Goal: Task Accomplishment & Management: Use online tool/utility

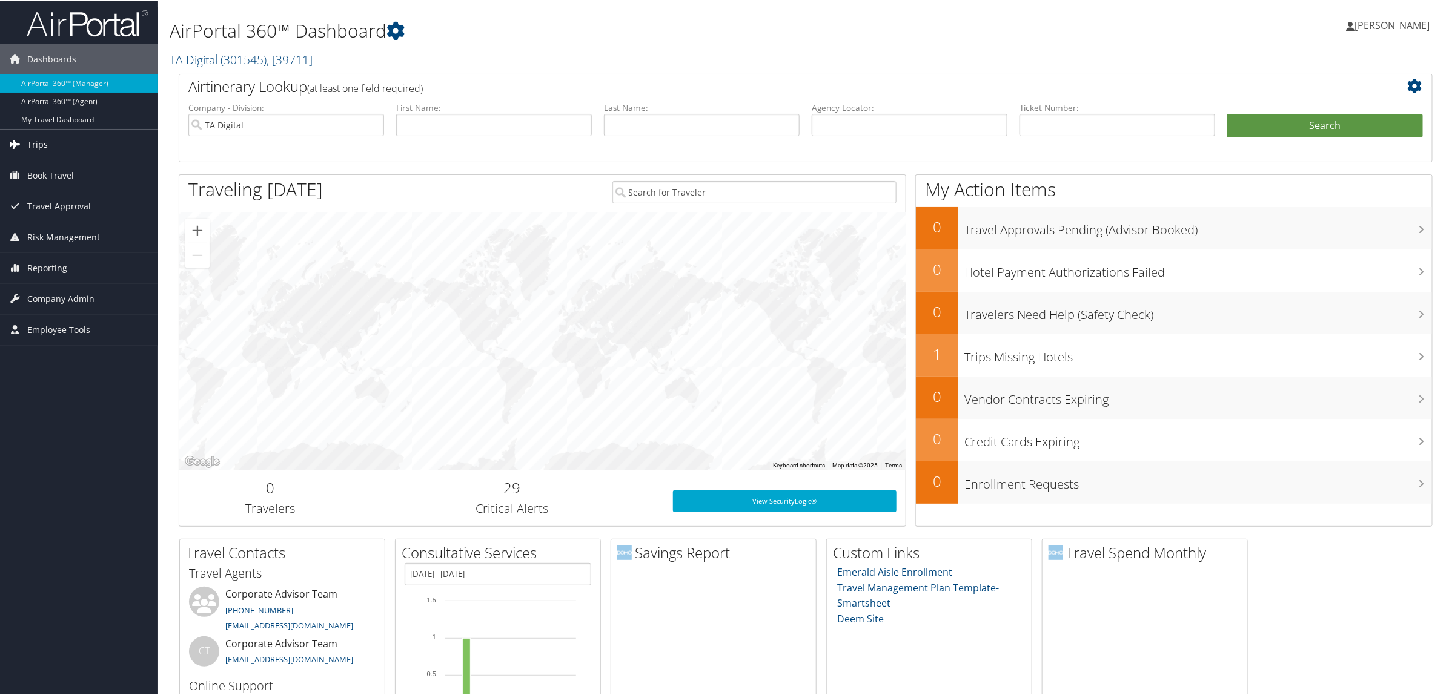
click at [70, 141] on link "Trips" at bounding box center [78, 143] width 157 height 30
click at [64, 165] on link "Airtinerary® Lookup" at bounding box center [78, 168] width 157 height 18
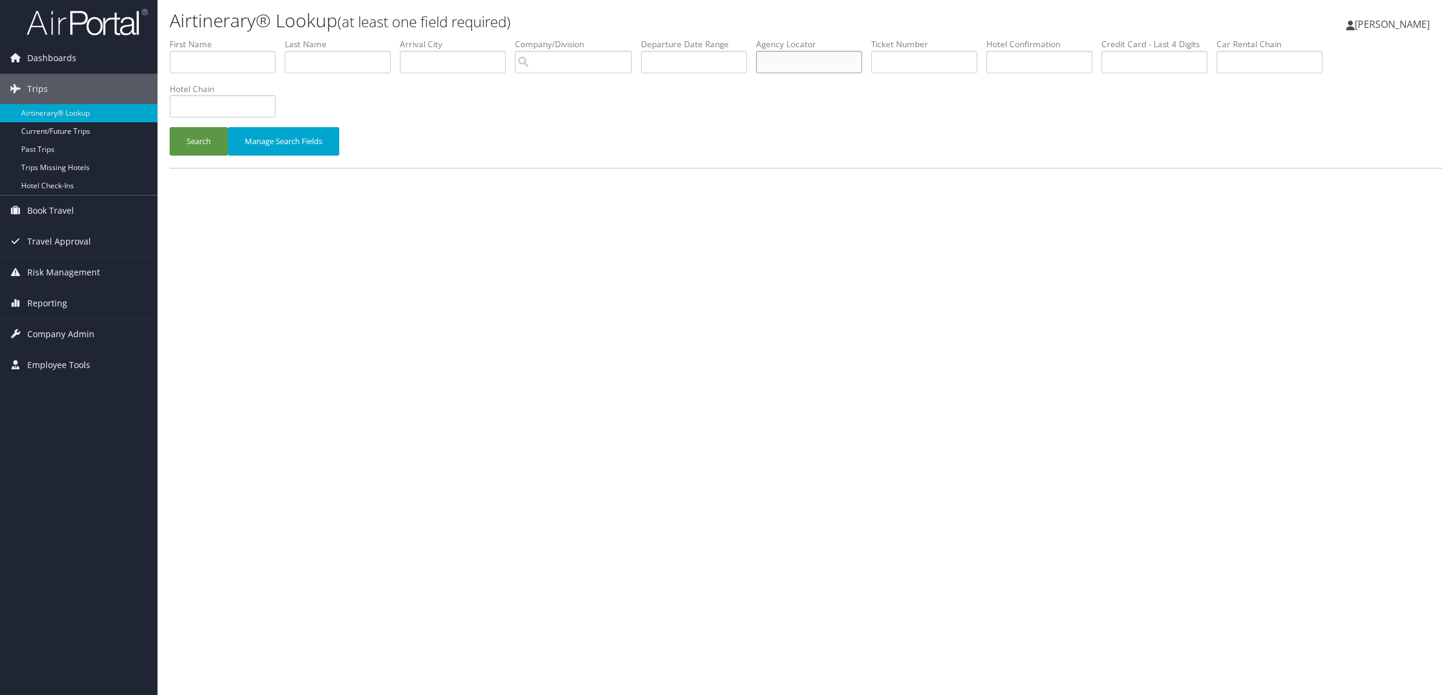
paste input "DPFM73"
click at [185, 139] on button "Search" at bounding box center [199, 141] width 58 height 28
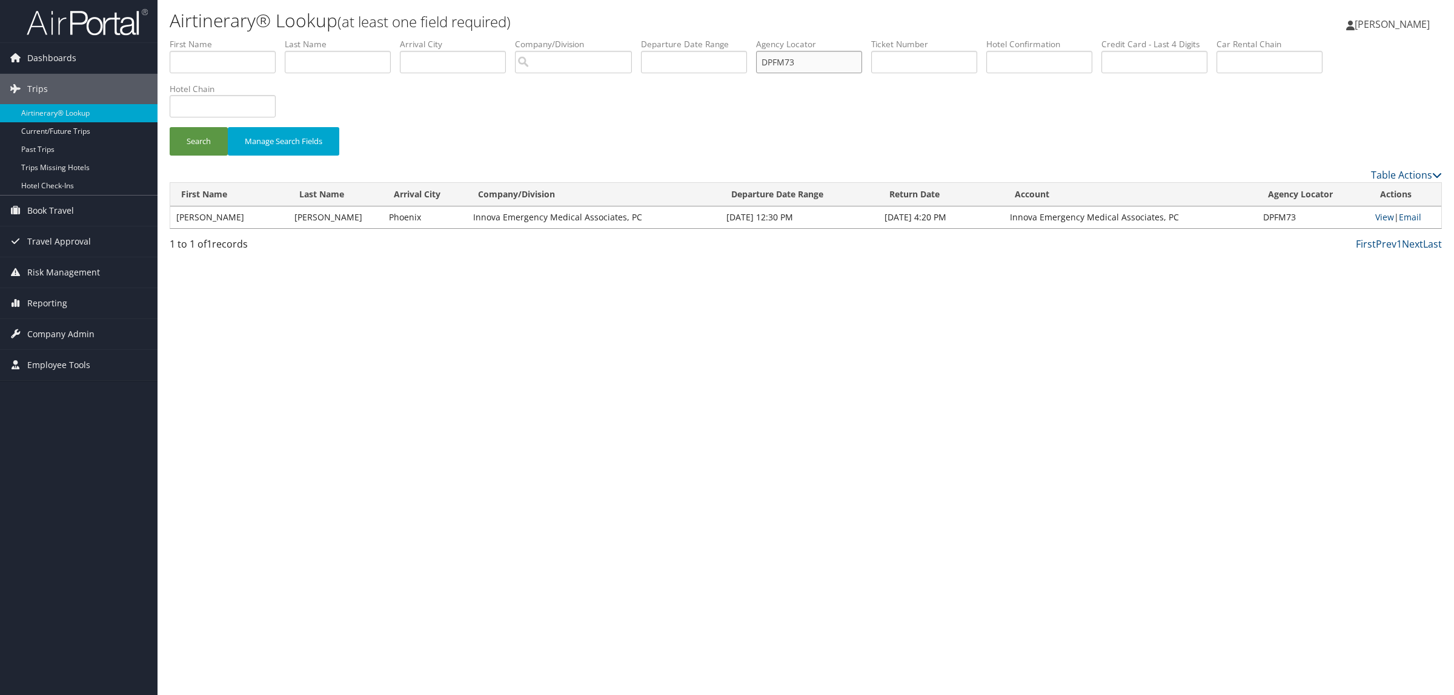
drag, startPoint x: 836, startPoint y: 50, endPoint x: 629, endPoint y: 52, distance: 207.8
click at [663, 38] on ul "First Name Last Name Departure City Arrival City Company/Division Airport/City …" at bounding box center [806, 38] width 1272 height 0
paste input "DMDK"
click at [218, 143] on button "Search" at bounding box center [199, 141] width 58 height 28
click at [1379, 219] on link "View" at bounding box center [1386, 217] width 19 height 12
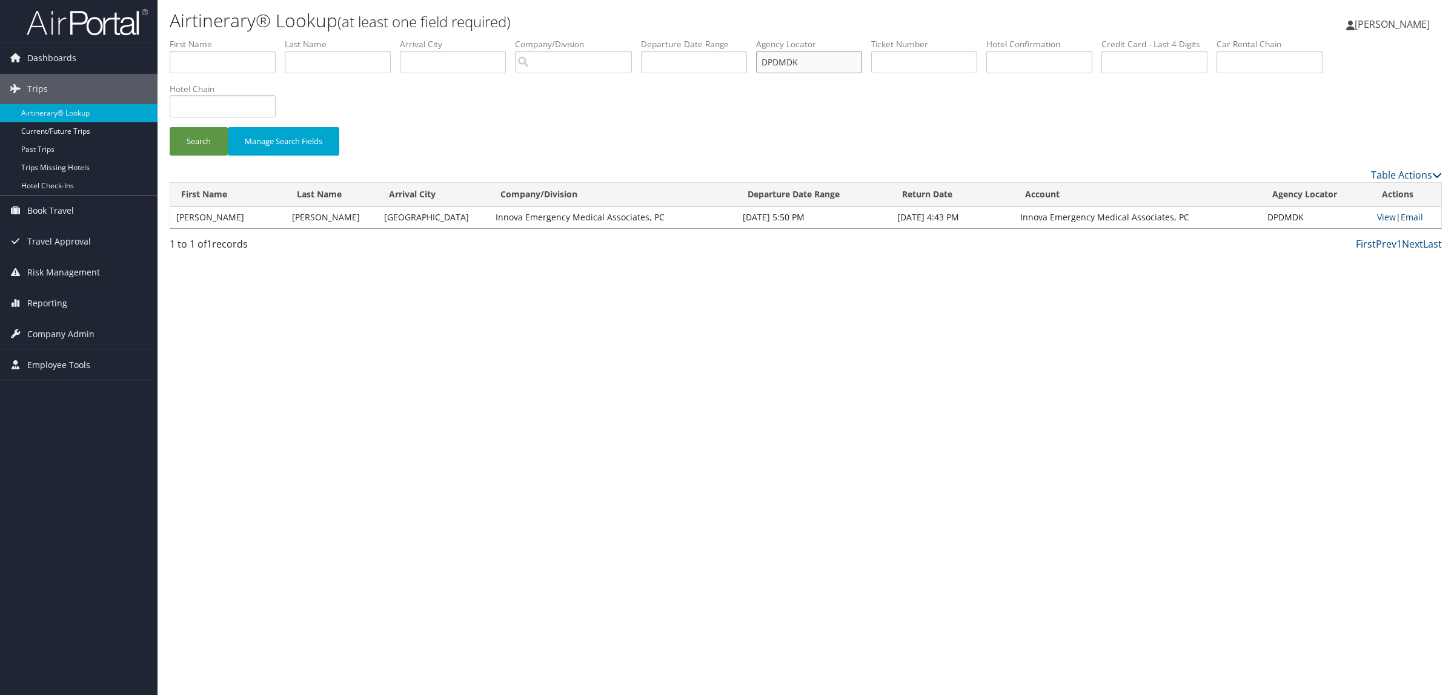
drag, startPoint x: 837, startPoint y: 65, endPoint x: 613, endPoint y: 78, distance: 224.4
click at [636, 38] on ul "First Name Last Name Departure City Arrival City Company/Division Airport/City …" at bounding box center [806, 38] width 1272 height 0
paste input "6XH8"
click at [203, 139] on button "Search" at bounding box center [199, 141] width 58 height 28
click at [1385, 213] on link "View" at bounding box center [1384, 217] width 19 height 12
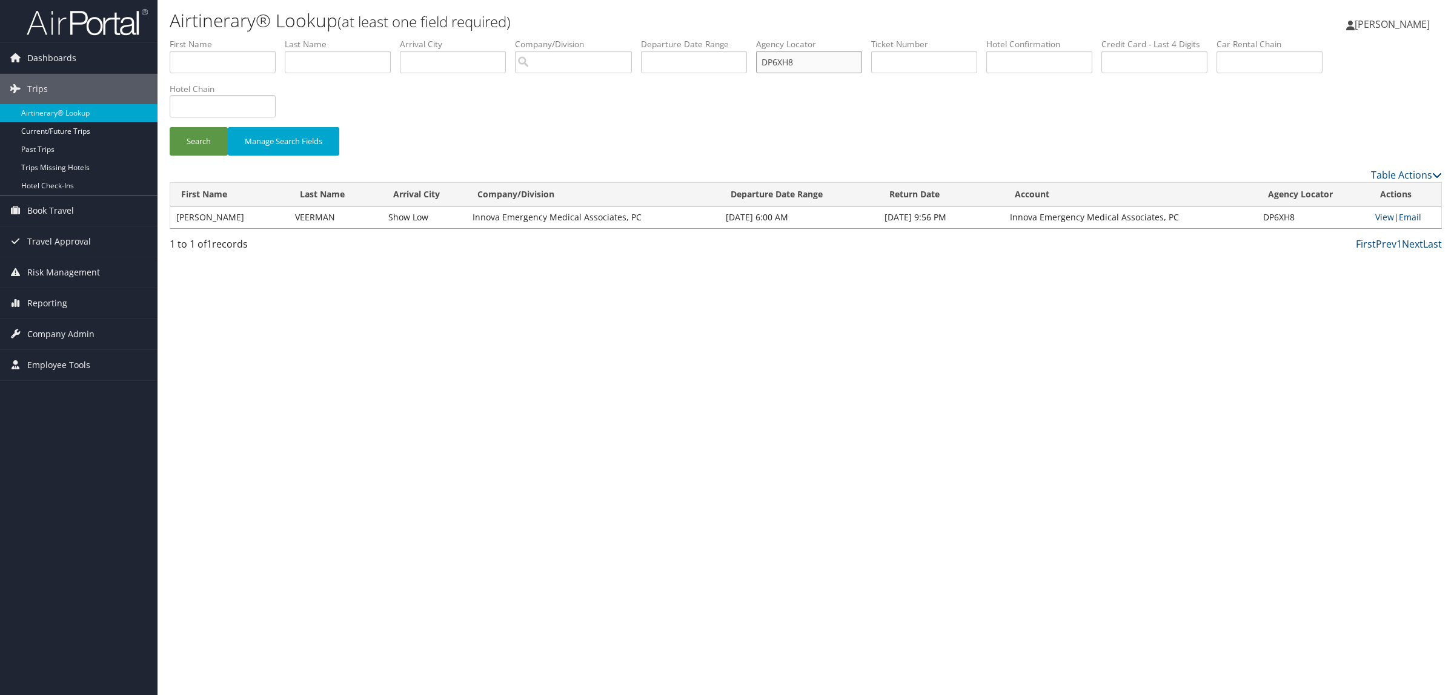
drag, startPoint x: 815, startPoint y: 64, endPoint x: 552, endPoint y: 64, distance: 263.5
click at [572, 38] on ul "First Name Last Name Departure City Arrival City Company/Division Airport/City …" at bounding box center [806, 38] width 1272 height 0
paste input "DPDMDK"
click at [197, 134] on button "Search" at bounding box center [199, 141] width 58 height 28
click at [201, 132] on button "Search" at bounding box center [199, 141] width 58 height 28
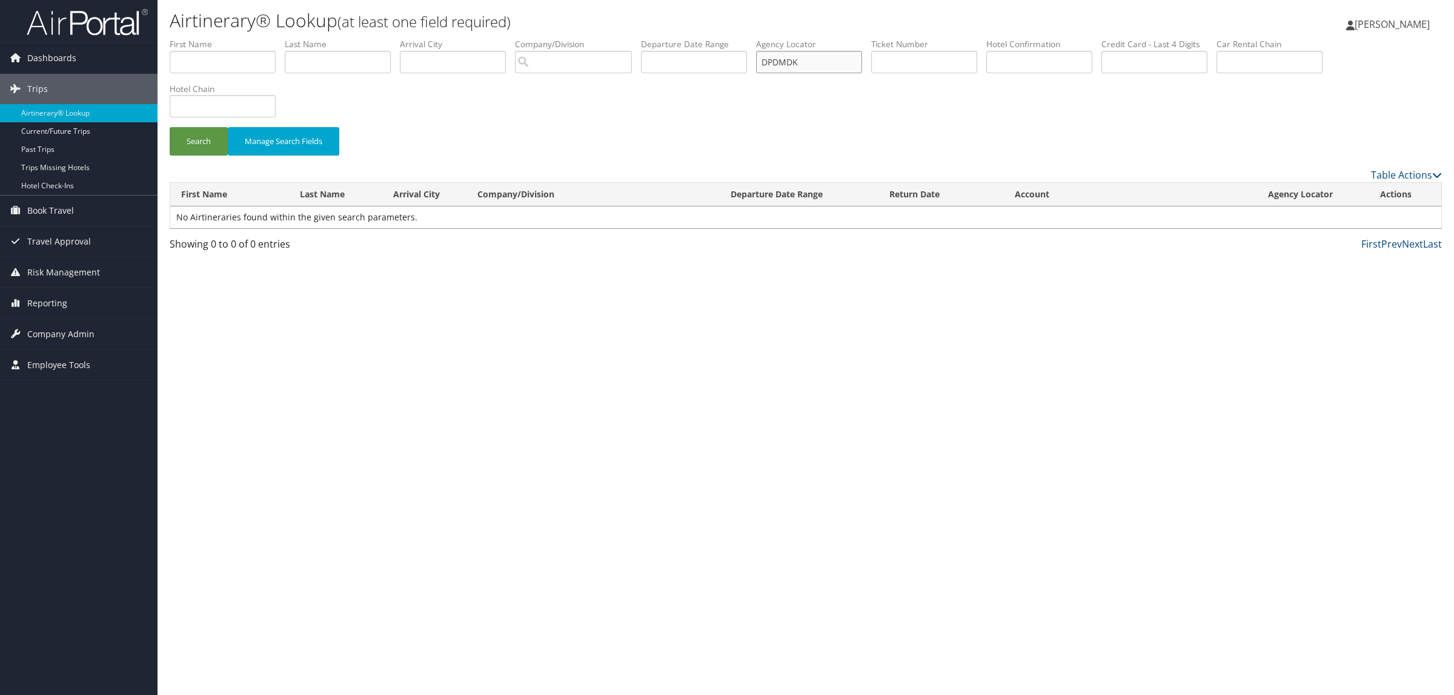
click at [781, 62] on input "DPDMDK" at bounding box center [809, 62] width 106 height 22
type input "DPDMDK"
click at [170, 127] on button "Search" at bounding box center [199, 141] width 58 height 28
click at [1388, 220] on link "View" at bounding box center [1386, 217] width 19 height 12
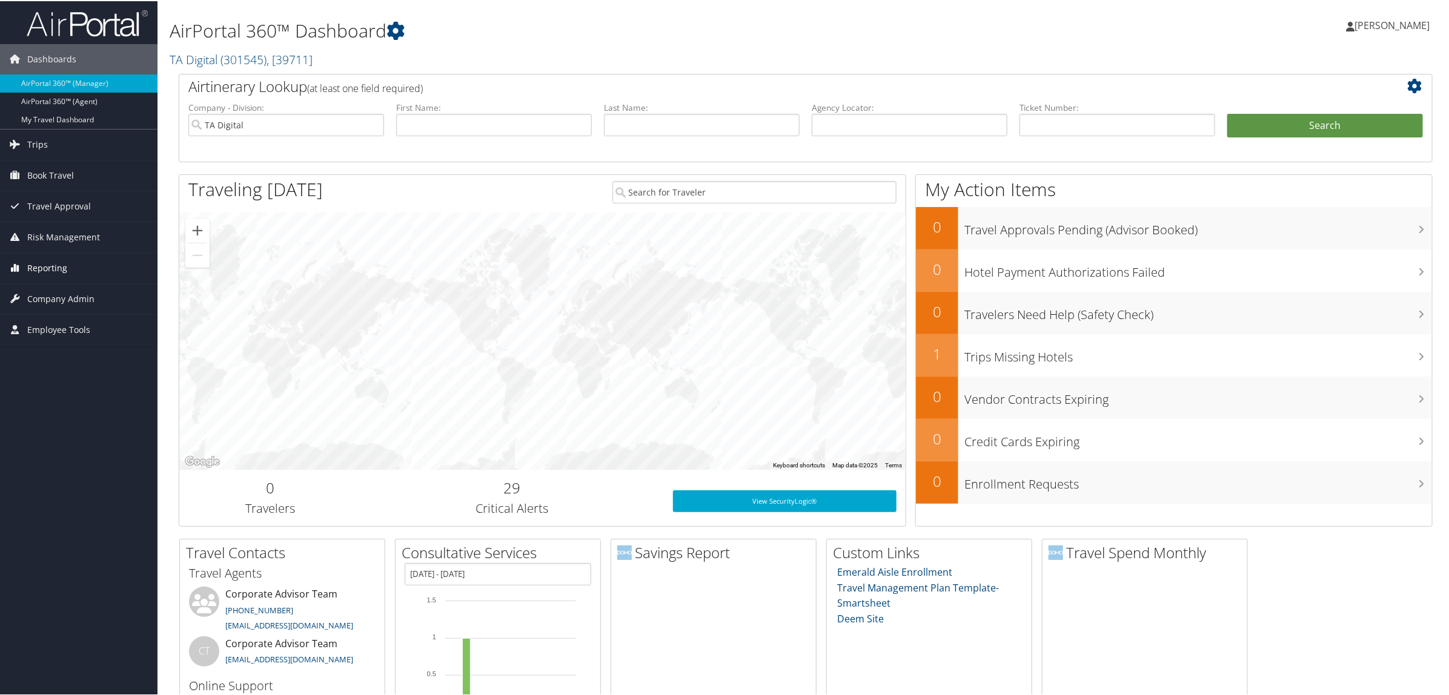
click at [90, 276] on link "Reporting" at bounding box center [78, 267] width 157 height 30
click at [96, 352] on link "Virtual Pay Lookup" at bounding box center [78, 346] width 157 height 18
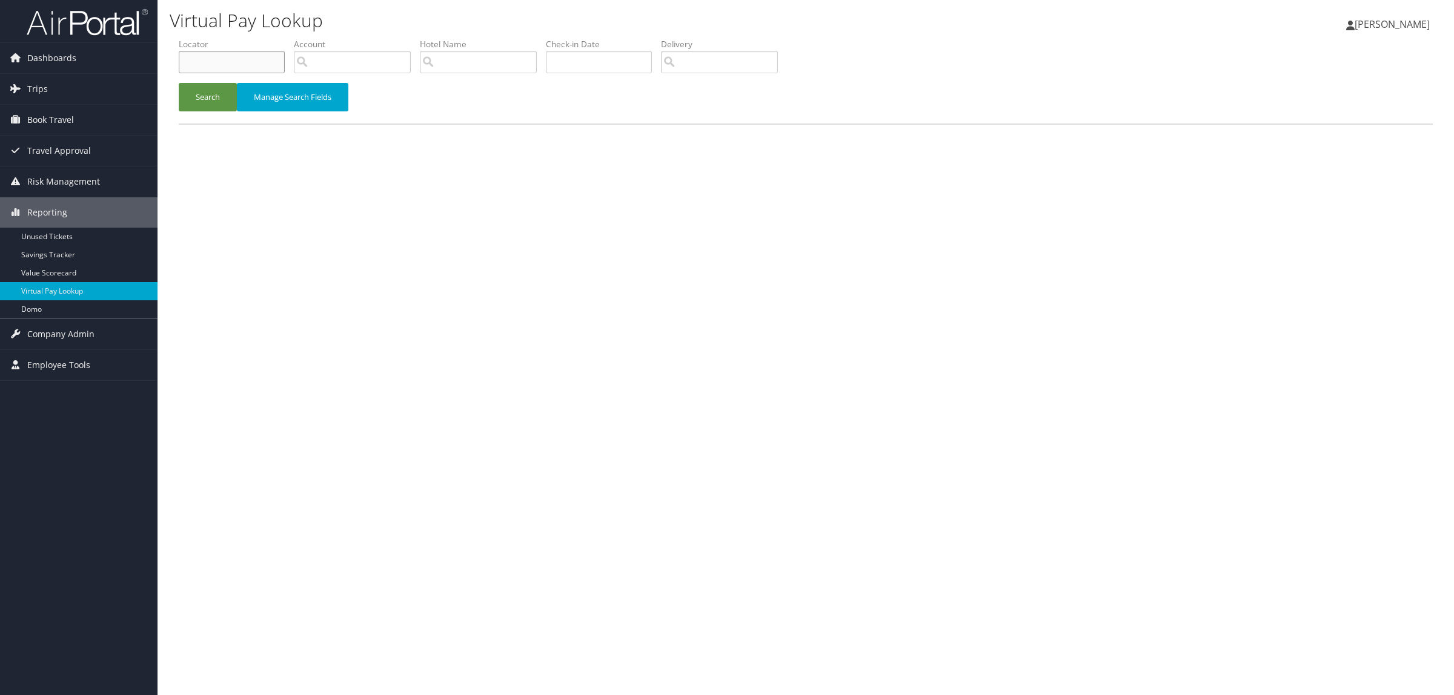
click at [262, 61] on input "text" at bounding box center [232, 62] width 106 height 22
paste input "DMB9H2"
type input "DMB9H2"
click at [213, 98] on button "Search" at bounding box center [208, 97] width 58 height 28
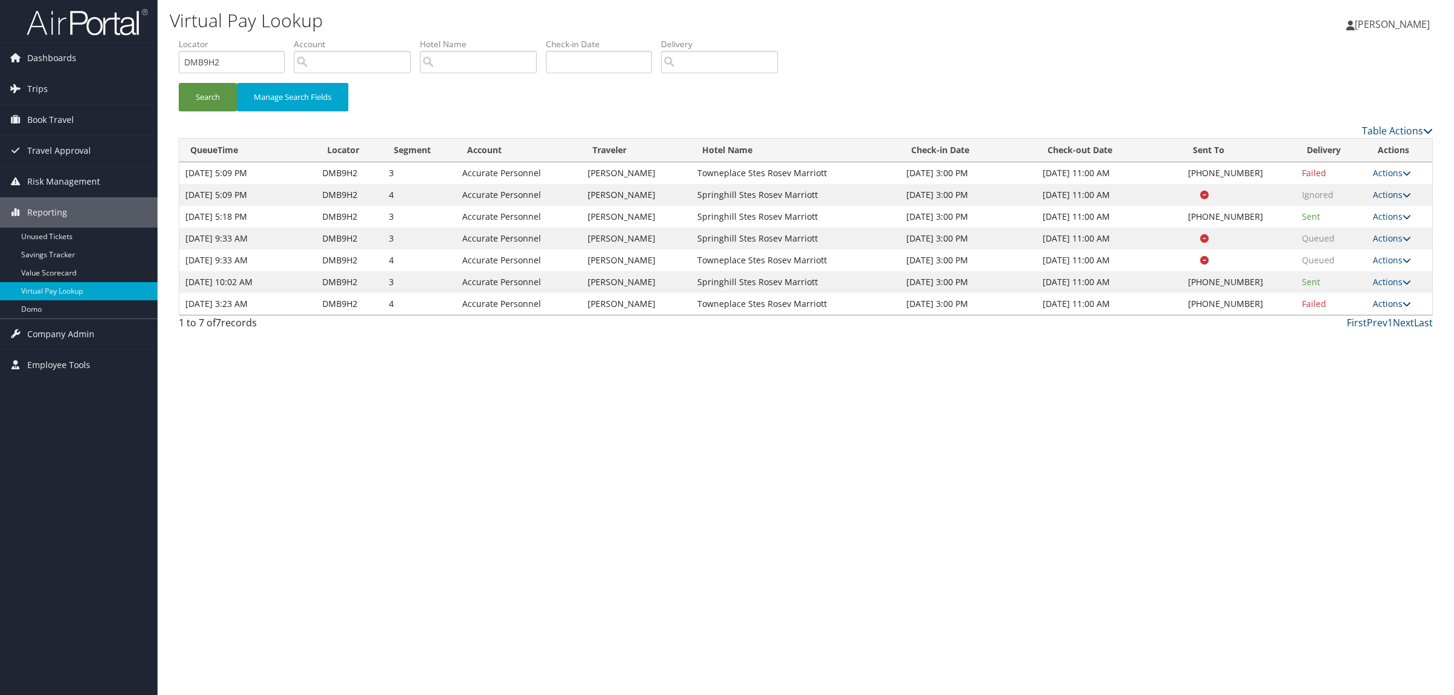
click at [1389, 301] on link "Actions" at bounding box center [1392, 304] width 38 height 12
click at [1337, 327] on link "Resend" at bounding box center [1355, 321] width 104 height 21
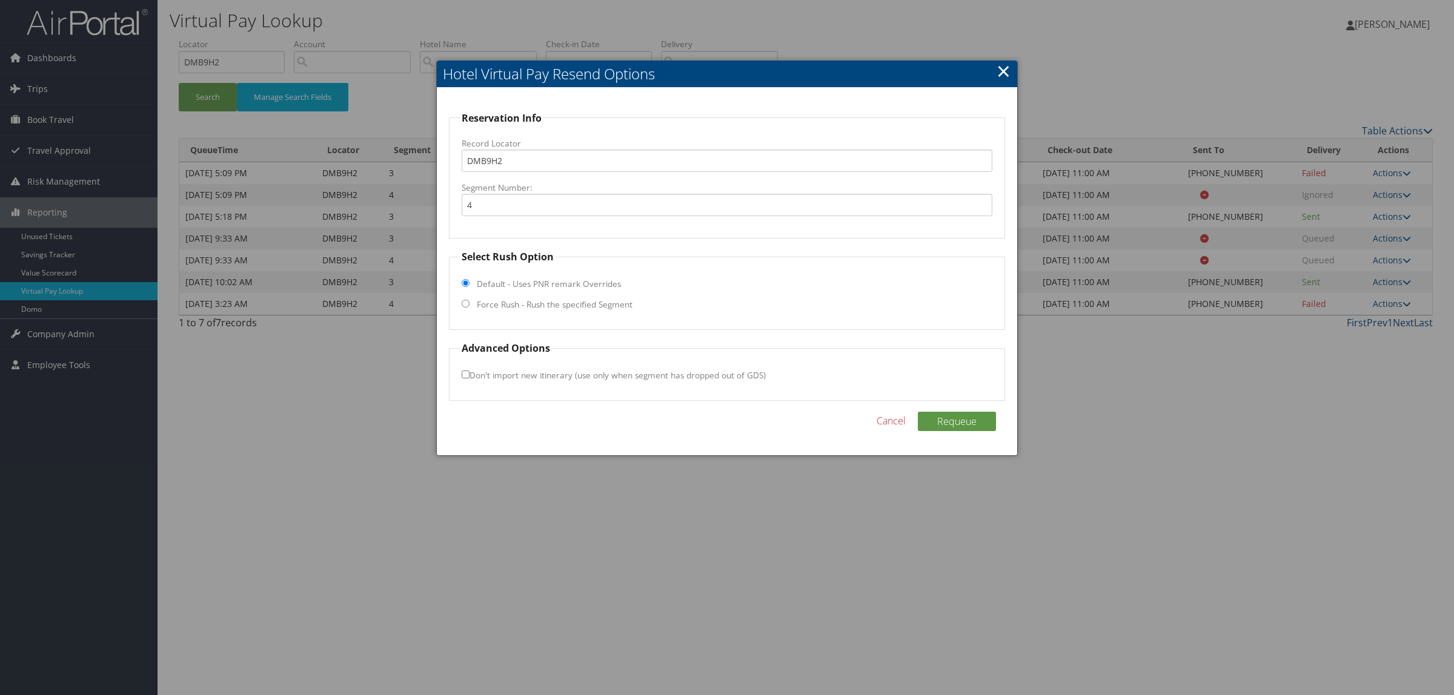
click at [525, 308] on label "Force Rush - Rush the specified Segment" at bounding box center [555, 305] width 156 height 12
click at [469, 308] on input "Force Rush - Rush the specified Segment" at bounding box center [466, 304] width 8 height 8
radio input "true"
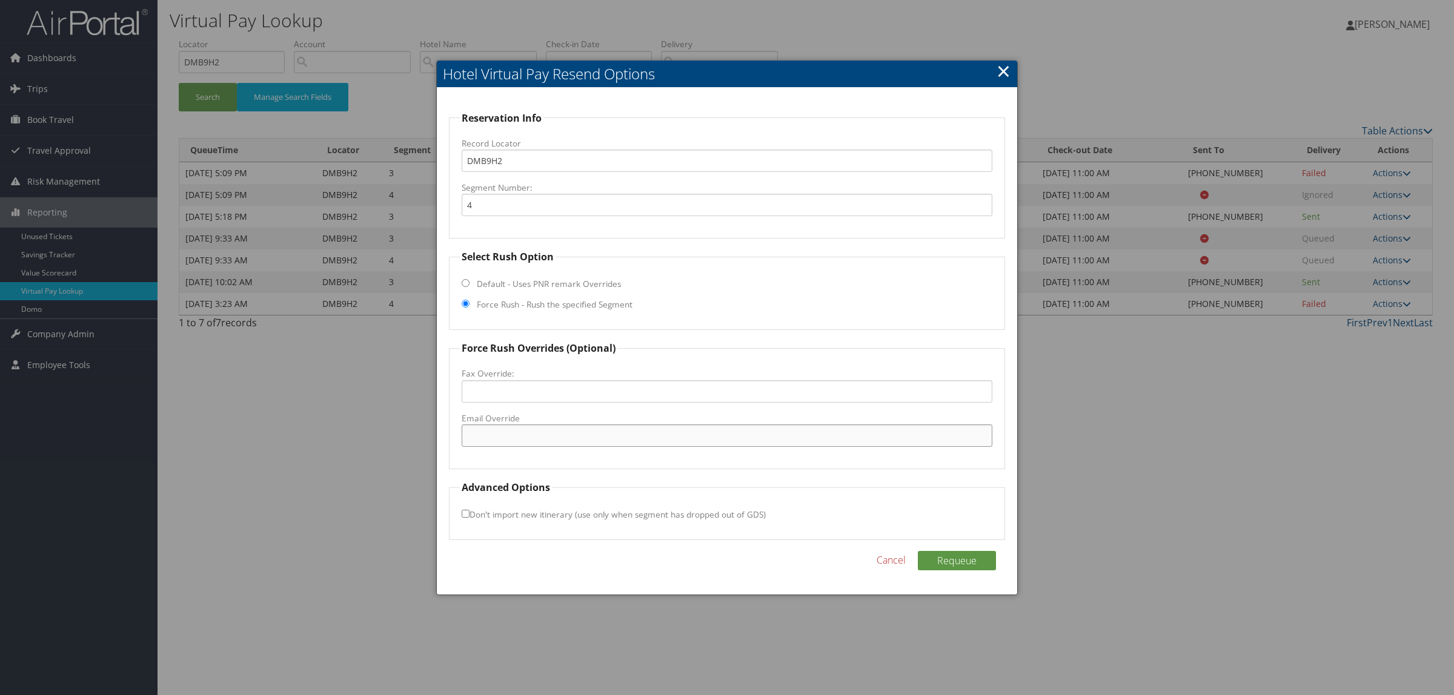
paste input "ROSEVILLETPS@THMC.BIZ"
type input "ROSEVILLETPS@THMC.BIZ"
click at [964, 570] on button "Requeue" at bounding box center [957, 560] width 78 height 19
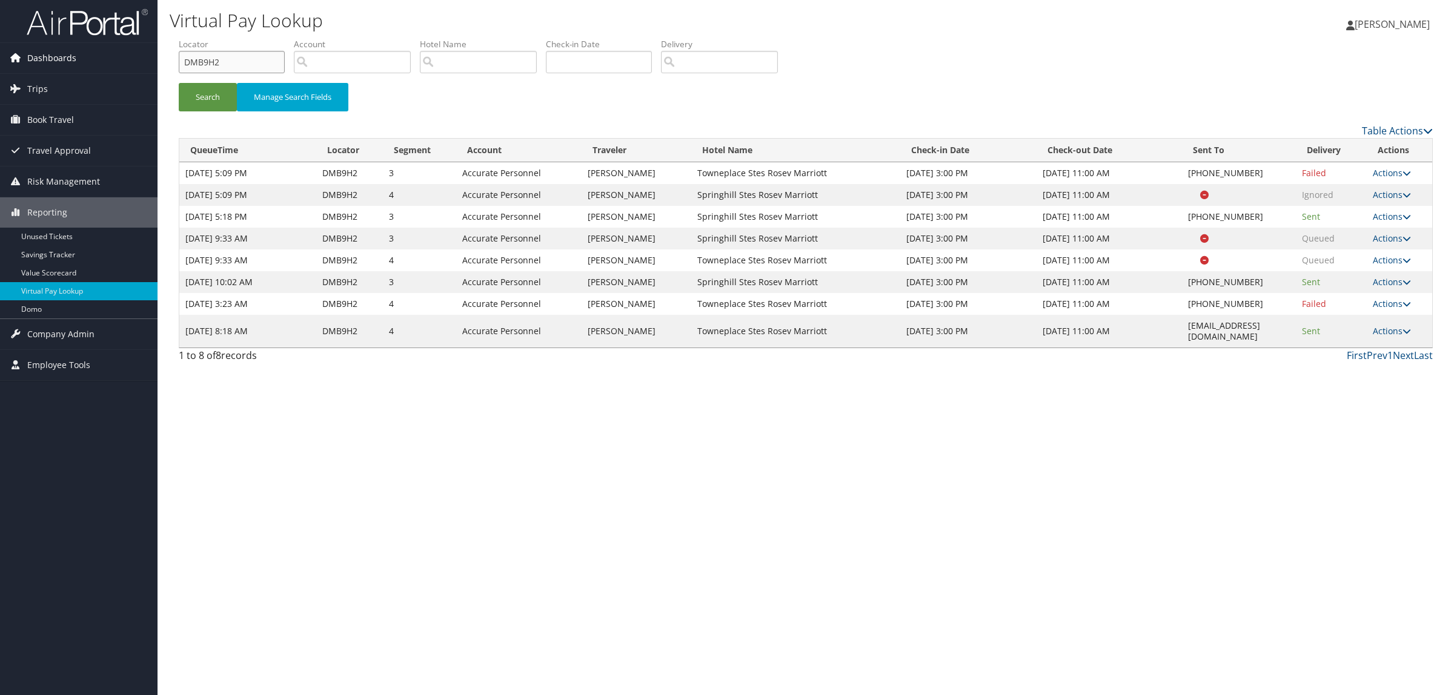
drag, startPoint x: 247, startPoint y: 65, endPoint x: 141, endPoint y: 65, distance: 106.6
click at [142, 65] on div "Dashboards AirPortal 360™ (Manager) AirPortal 360™ (Agent) My Travel Dashboard …" at bounding box center [727, 347] width 1454 height 695
paste input "NSKNZ"
type input "DNSKNZ"
click at [210, 92] on button "Search" at bounding box center [208, 97] width 58 height 28
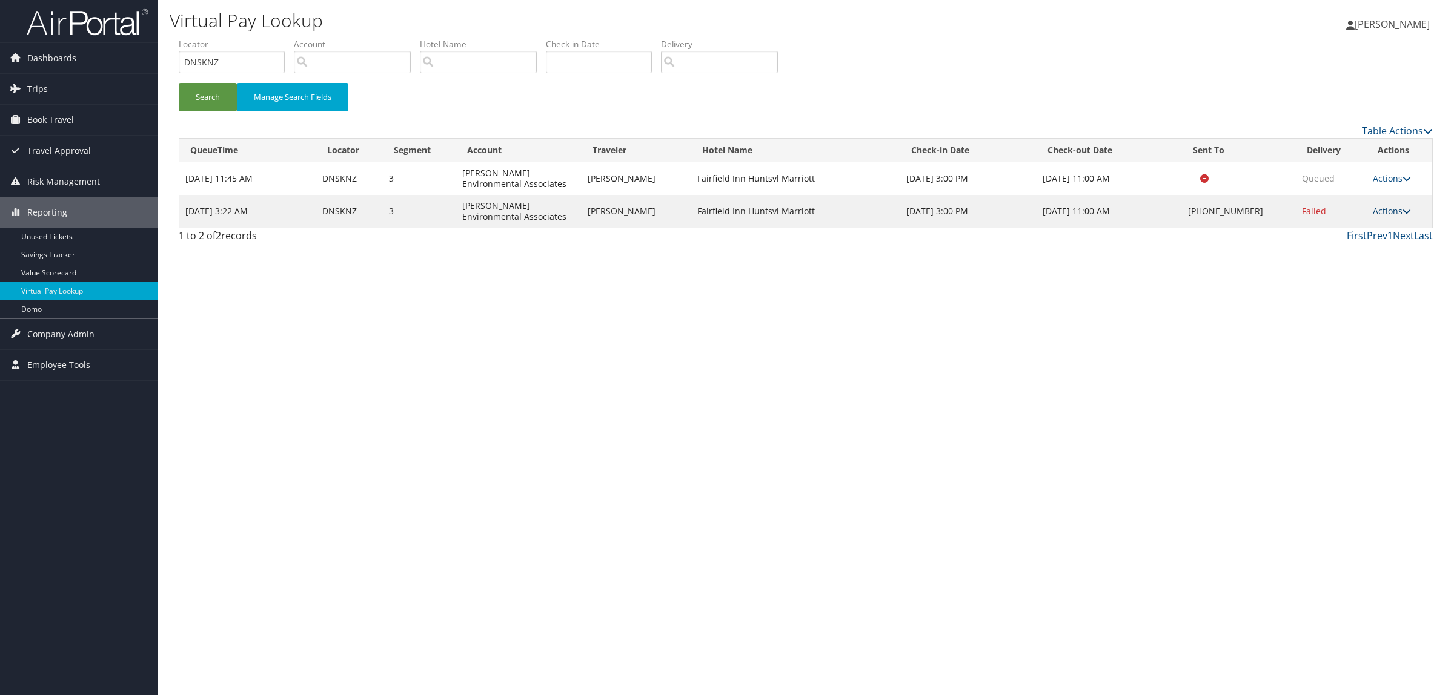
click at [1373, 213] on link "Actions" at bounding box center [1392, 211] width 38 height 12
click at [1370, 235] on link "Resend" at bounding box center [1355, 229] width 104 height 21
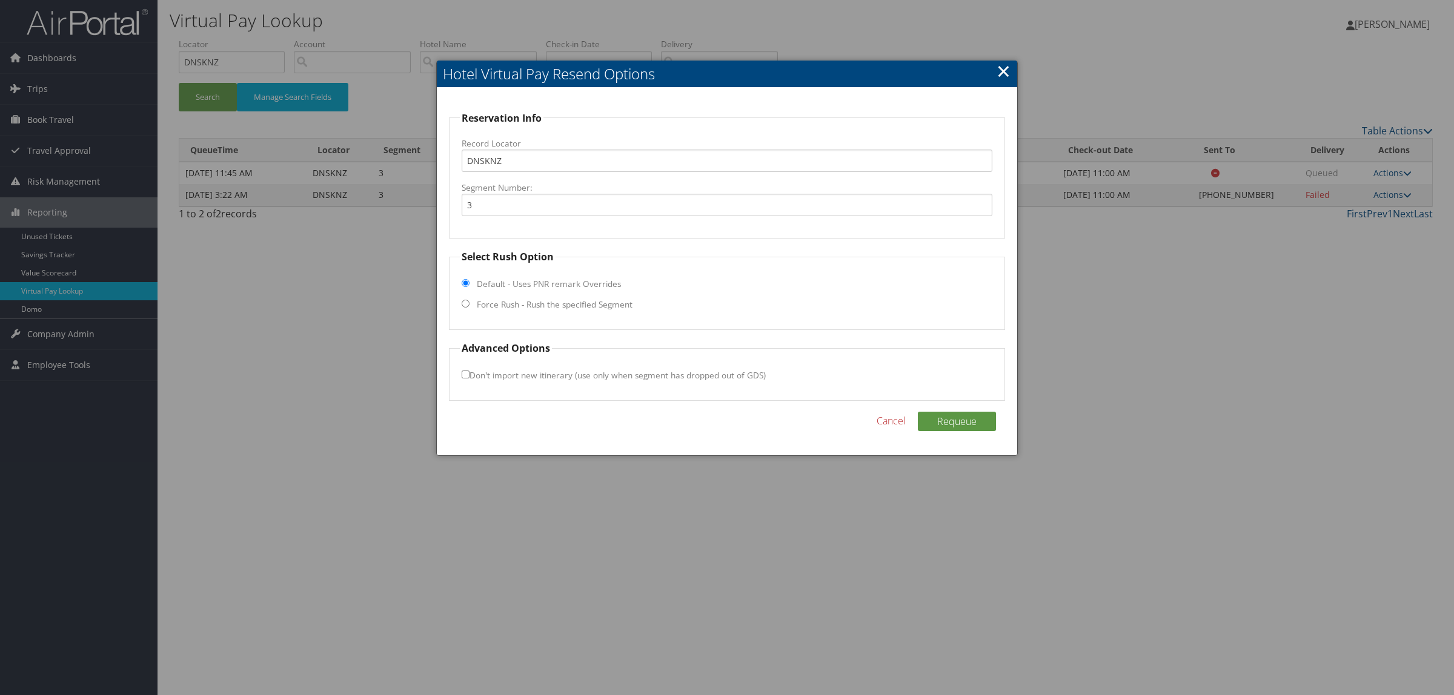
click at [585, 312] on fieldset "Select Rush Option Default - Uses PNR remark Overrides Force Rush - Rush the sp…" at bounding box center [727, 290] width 556 height 81
click at [585, 300] on label "Force Rush - Rush the specified Segment" at bounding box center [555, 305] width 156 height 12
click at [469, 300] on input "Force Rush - Rush the specified Segment" at bounding box center [466, 304] width 8 height 8
radio input "true"
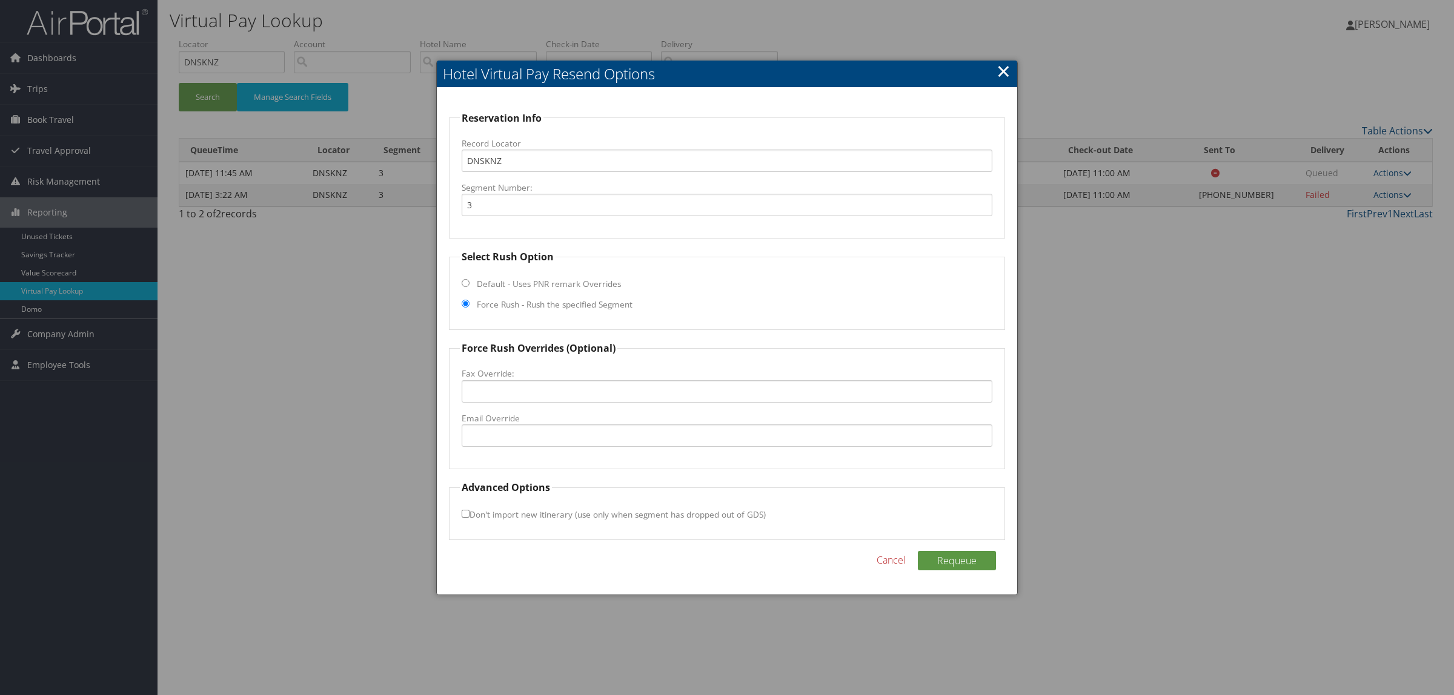
click at [574, 448] on fieldset "Force Rush Overrides (Optional) Fax Override: Email Override" at bounding box center [727, 405] width 556 height 128
click at [574, 436] on input "Email Override" at bounding box center [727, 436] width 531 height 22
click at [503, 435] on input "FAIRIFILEDHUNTSVILLE@GMAIL.COM" at bounding box center [727, 436] width 531 height 22
type input "FAIRIFIELDHUNTSVILLE@GMAIL.COM"
click at [962, 565] on button "Requeue" at bounding box center [957, 560] width 78 height 19
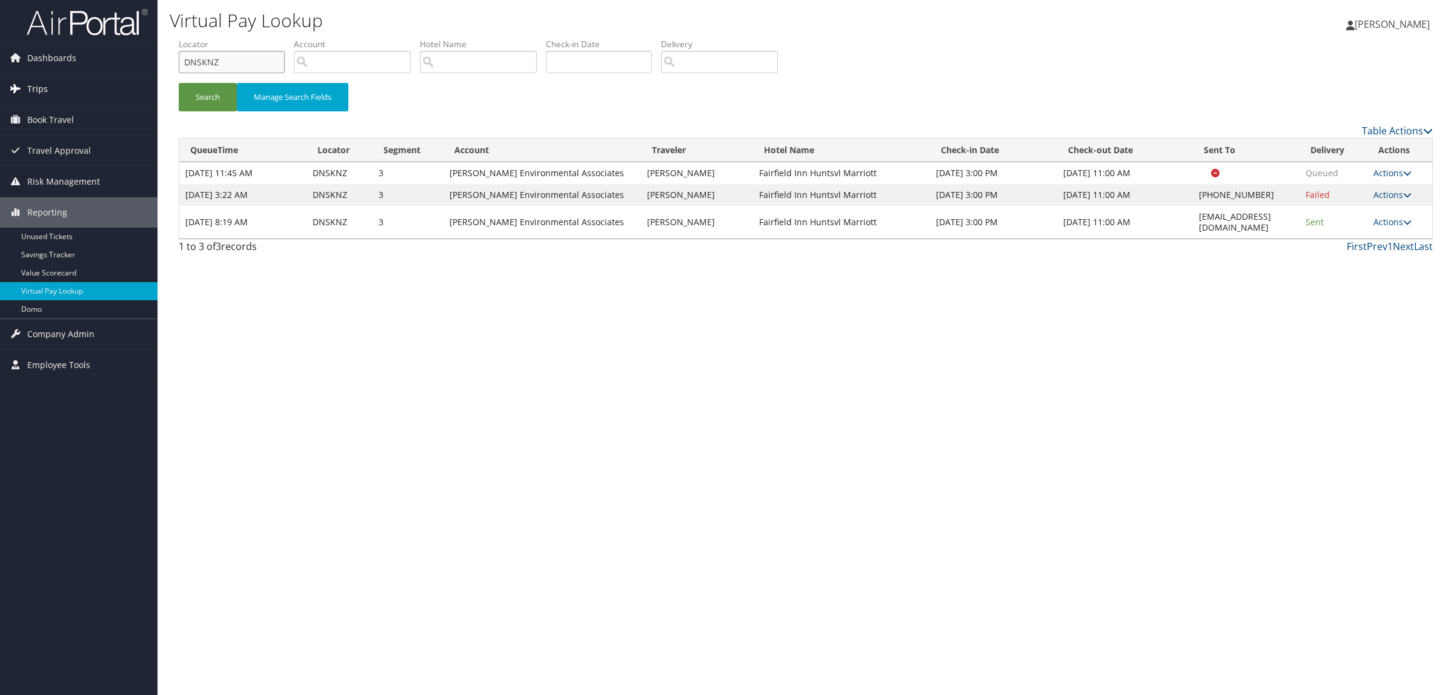
click at [94, 75] on div "Dashboards AirPortal 360™ (Manager) AirPortal 360™ (Agent) My Travel Dashboard …" at bounding box center [727, 347] width 1454 height 695
click at [224, 100] on button "Search" at bounding box center [208, 97] width 58 height 28
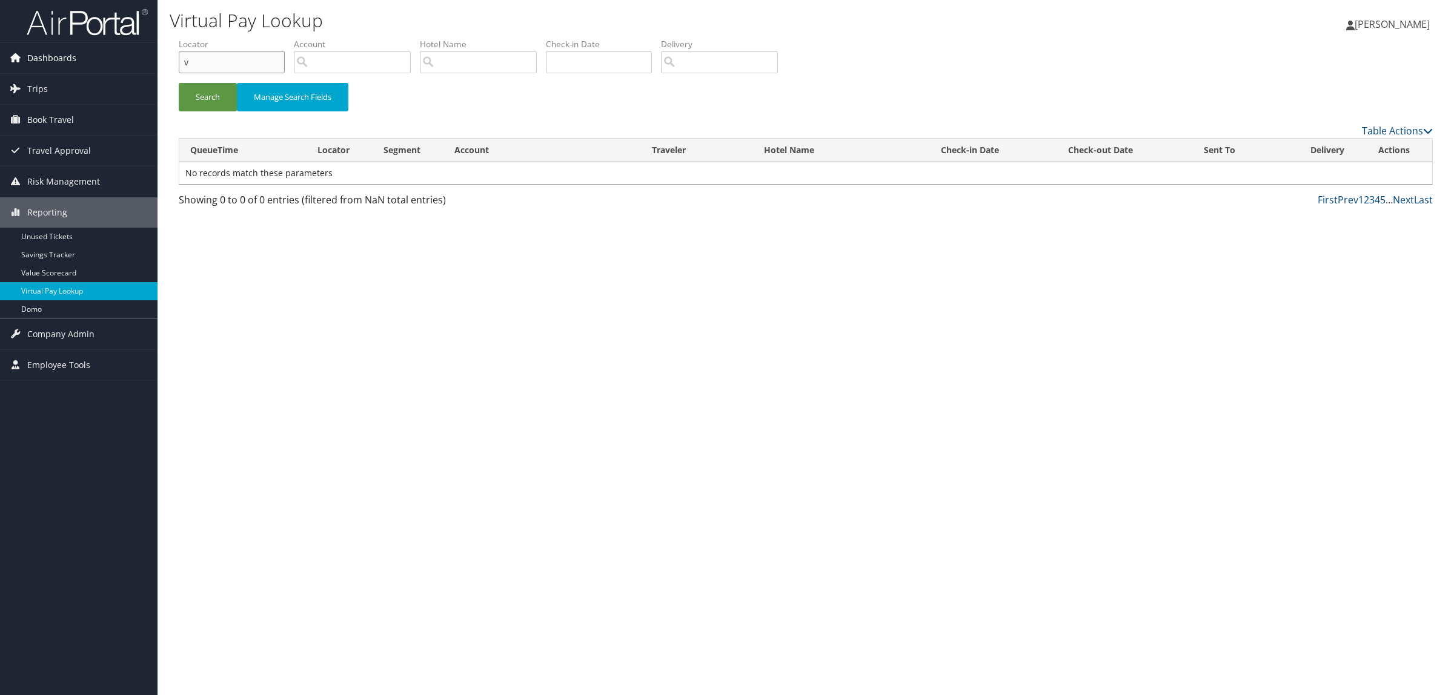
drag, startPoint x: 210, startPoint y: 62, endPoint x: 90, endPoint y: 62, distance: 119.9
click at [90, 62] on div "Dashboards AirPortal 360™ (Manager) AirPortal 360™ (Agent) My Travel Dashboard …" at bounding box center [727, 347] width 1454 height 695
paste input "DH9QM2"
click at [204, 80] on li "Locator DH9QM2" at bounding box center [236, 60] width 115 height 44
click at [204, 88] on button "Search" at bounding box center [208, 97] width 58 height 28
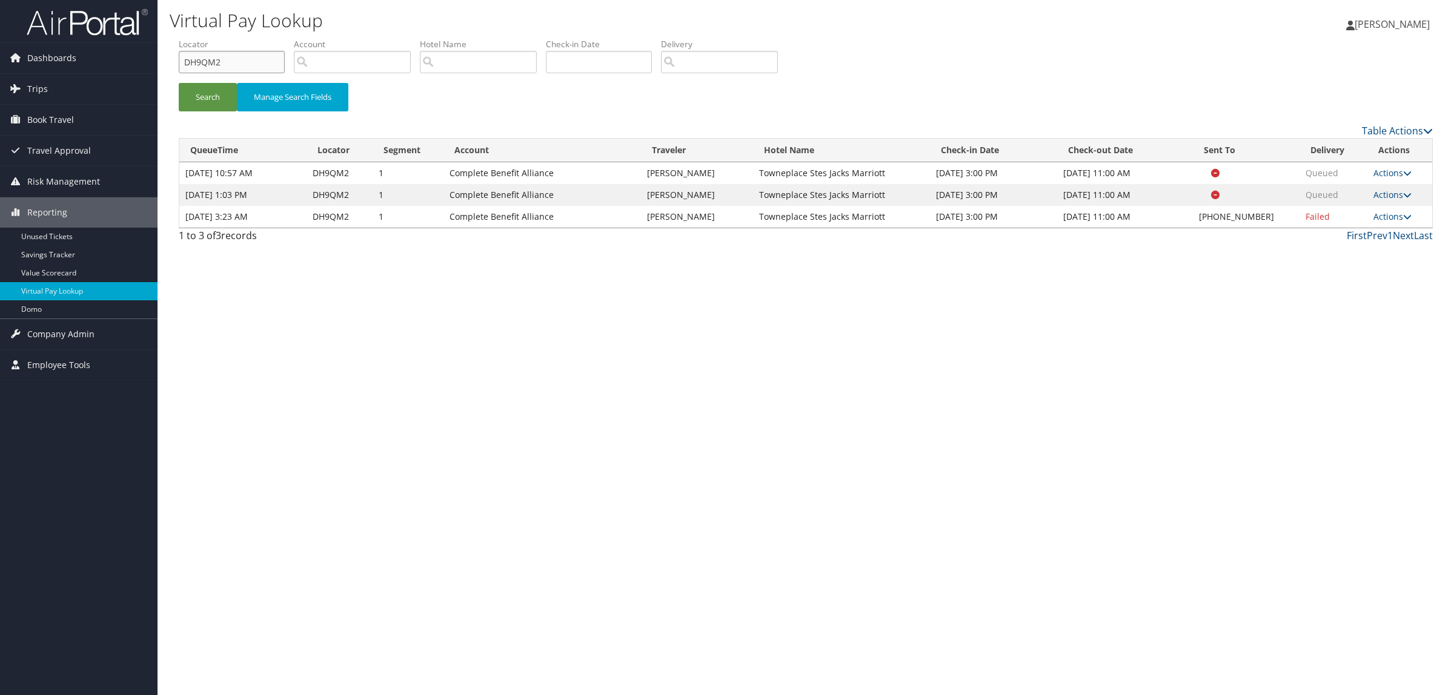
click at [219, 70] on input "DH9QM2" at bounding box center [232, 62] width 106 height 22
drag, startPoint x: 218, startPoint y: 65, endPoint x: 142, endPoint y: 79, distance: 77.0
click at [142, 79] on div "Dashboards AirPortal 360™ (Manager) AirPortal 360™ (Agent) My Travel Dashboard …" at bounding box center [727, 347] width 1454 height 695
paste input "MB9H"
click at [223, 103] on button "Search" at bounding box center [208, 97] width 58 height 28
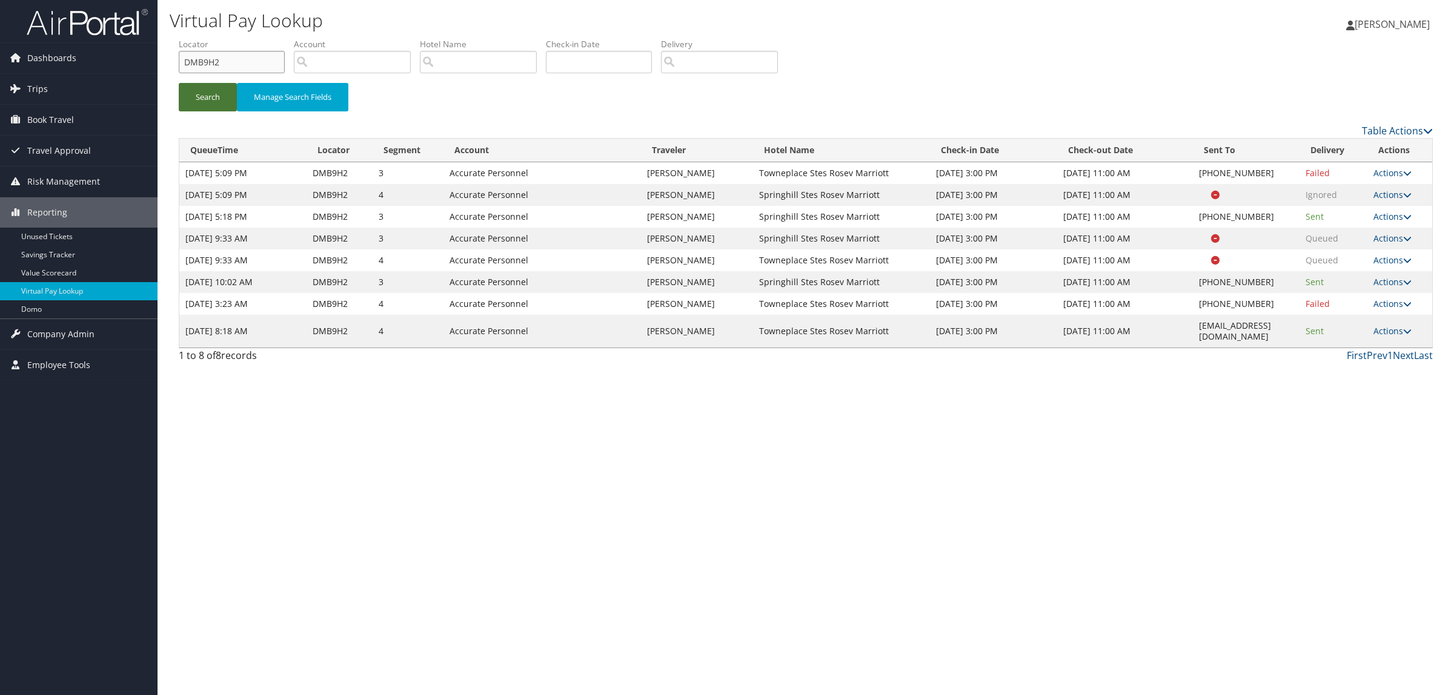
drag, startPoint x: 131, startPoint y: 55, endPoint x: 216, endPoint y: 87, distance: 90.7
click at [118, 55] on div "Dashboards AirPortal 360™ (Manager) AirPortal 360™ (Agent) My Travel Dashboard …" at bounding box center [727, 347] width 1454 height 695
paste input "NSSTP"
type input "DNSSTP"
click at [217, 88] on button "Search" at bounding box center [208, 97] width 58 height 28
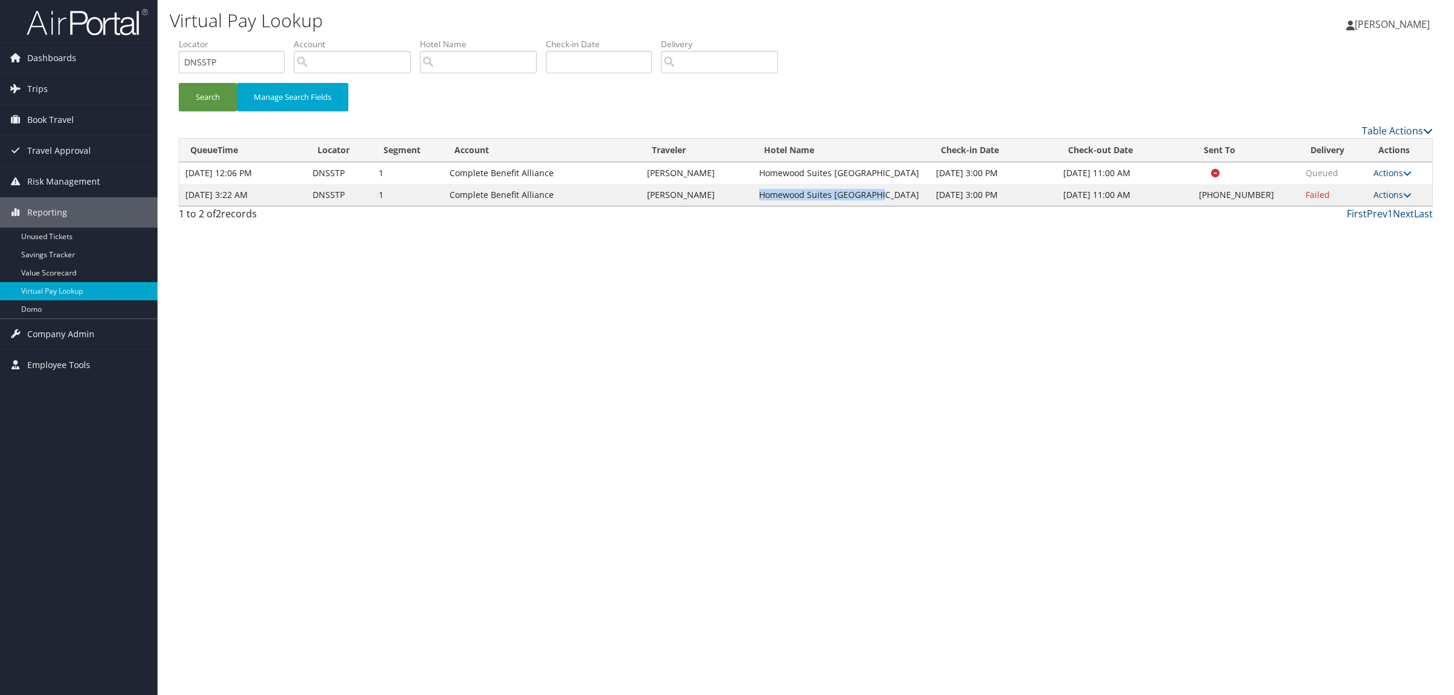
drag, startPoint x: 765, startPoint y: 197, endPoint x: 867, endPoint y: 198, distance: 102.4
click at [867, 198] on td "Homewood Suites [GEOGRAPHIC_DATA]" at bounding box center [841, 195] width 177 height 22
copy td "Homewood Suites St. Louis"
click at [1399, 197] on link "Actions" at bounding box center [1392, 195] width 38 height 12
click at [1371, 225] on link "Logs" at bounding box center [1357, 233] width 104 height 21
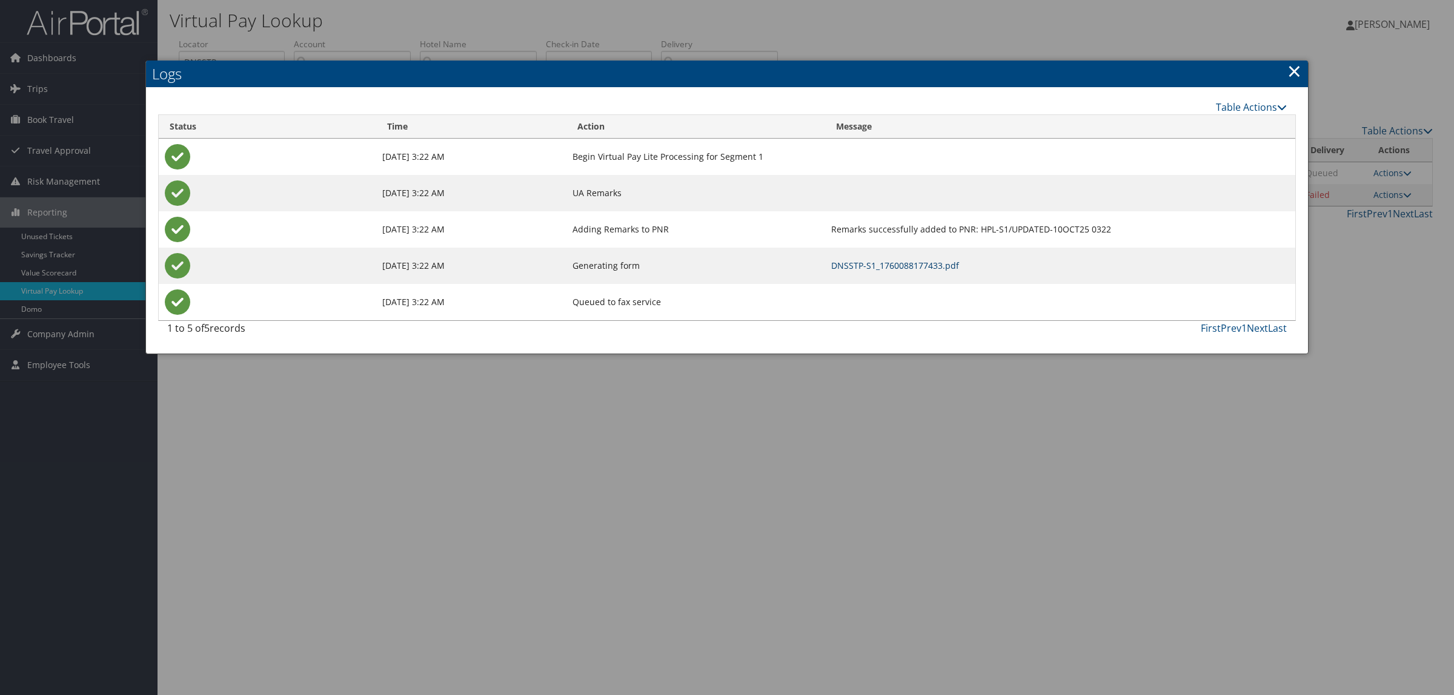
click at [915, 263] on link "DNSSTP-S1_1760088177433.pdf" at bounding box center [895, 266] width 128 height 12
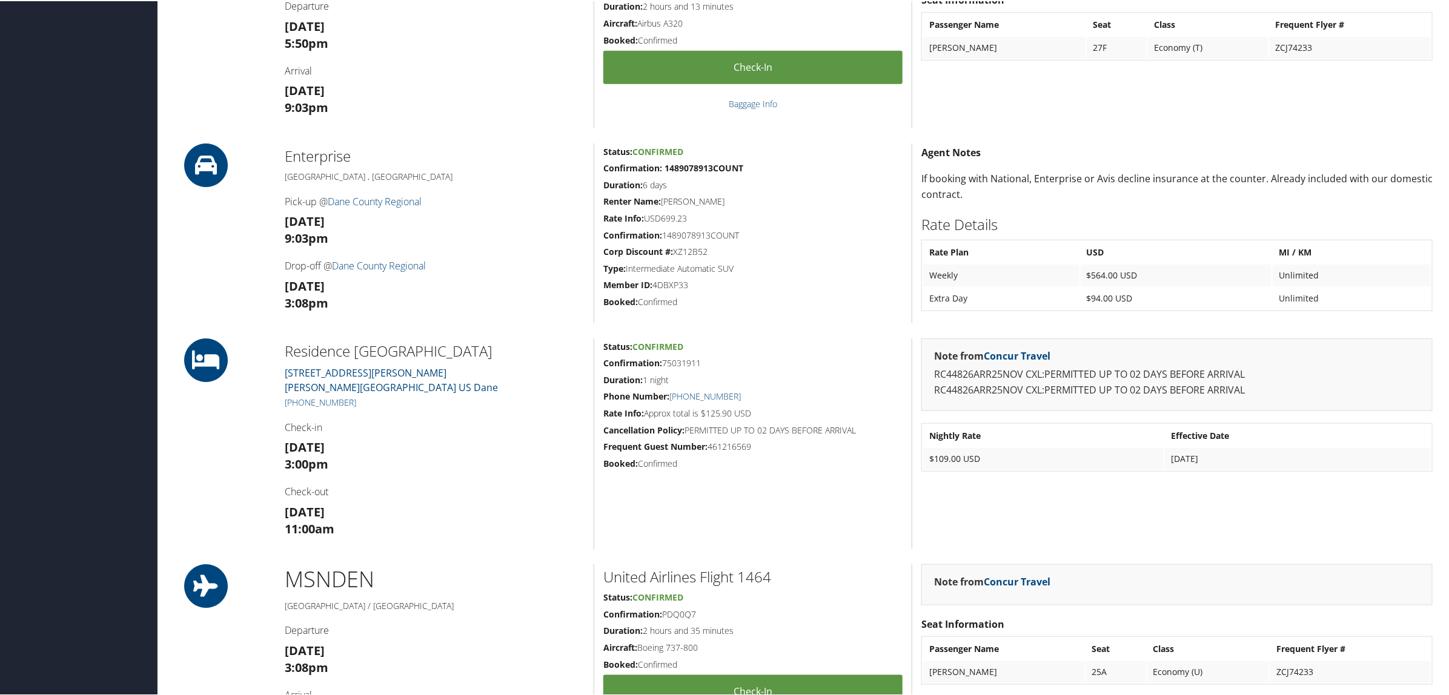
scroll to position [530, 0]
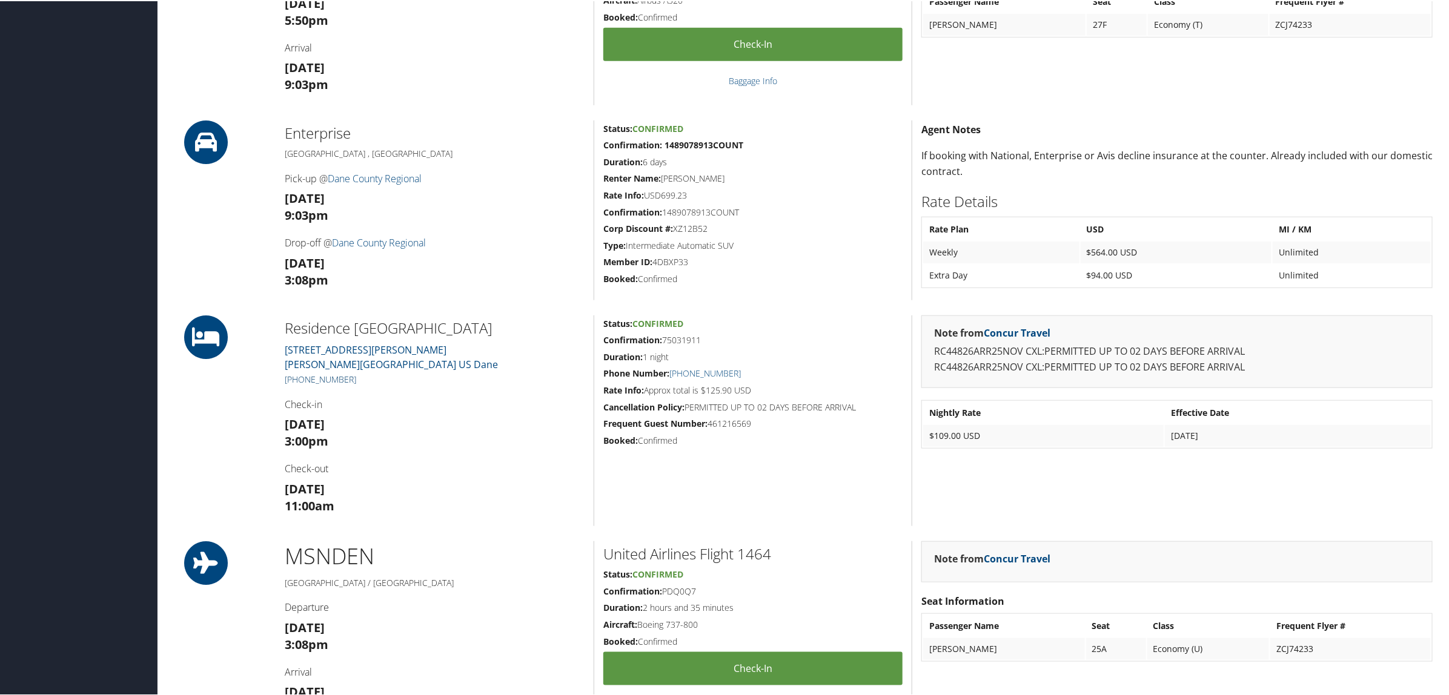
drag, startPoint x: 360, startPoint y: 374, endPoint x: 298, endPoint y: 382, distance: 62.9
click at [298, 382] on h5 "[PHONE_NUMBER]" at bounding box center [435, 379] width 300 height 12
copy link "608) 241-2711"
drag, startPoint x: 662, startPoint y: 339, endPoint x: 709, endPoint y: 342, distance: 46.7
click at [709, 342] on h5 "Confirmation: 75031911" at bounding box center [752, 339] width 299 height 12
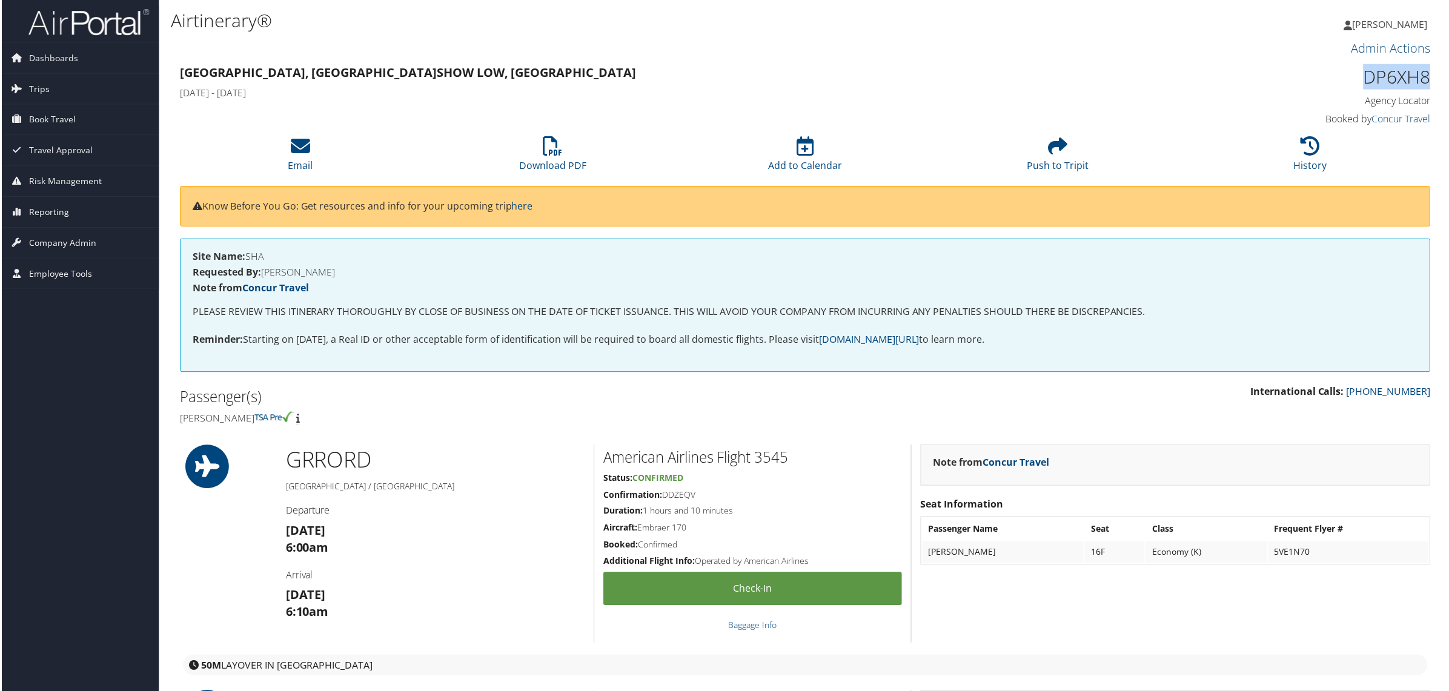
scroll to position [0, 6]
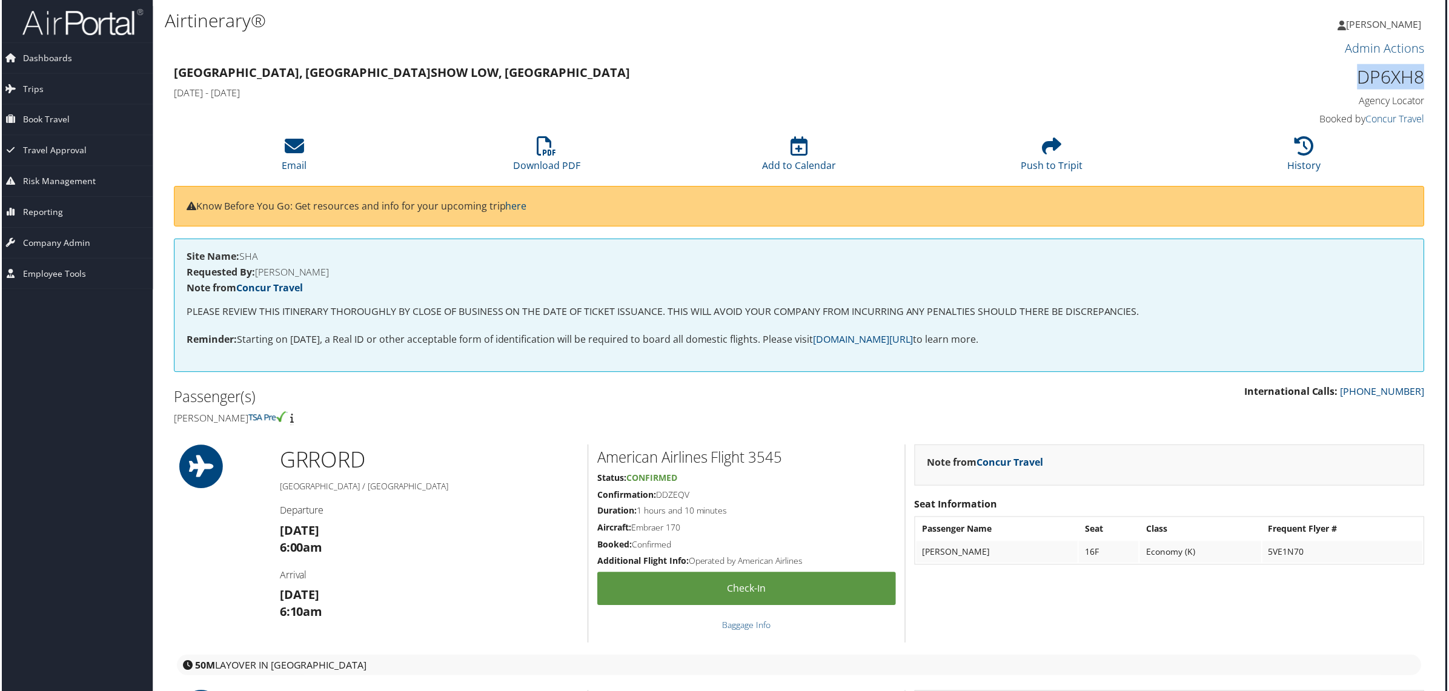
drag, startPoint x: 1360, startPoint y: 71, endPoint x: 1439, endPoint y: 87, distance: 80.3
copy h1 "DP6XH8"
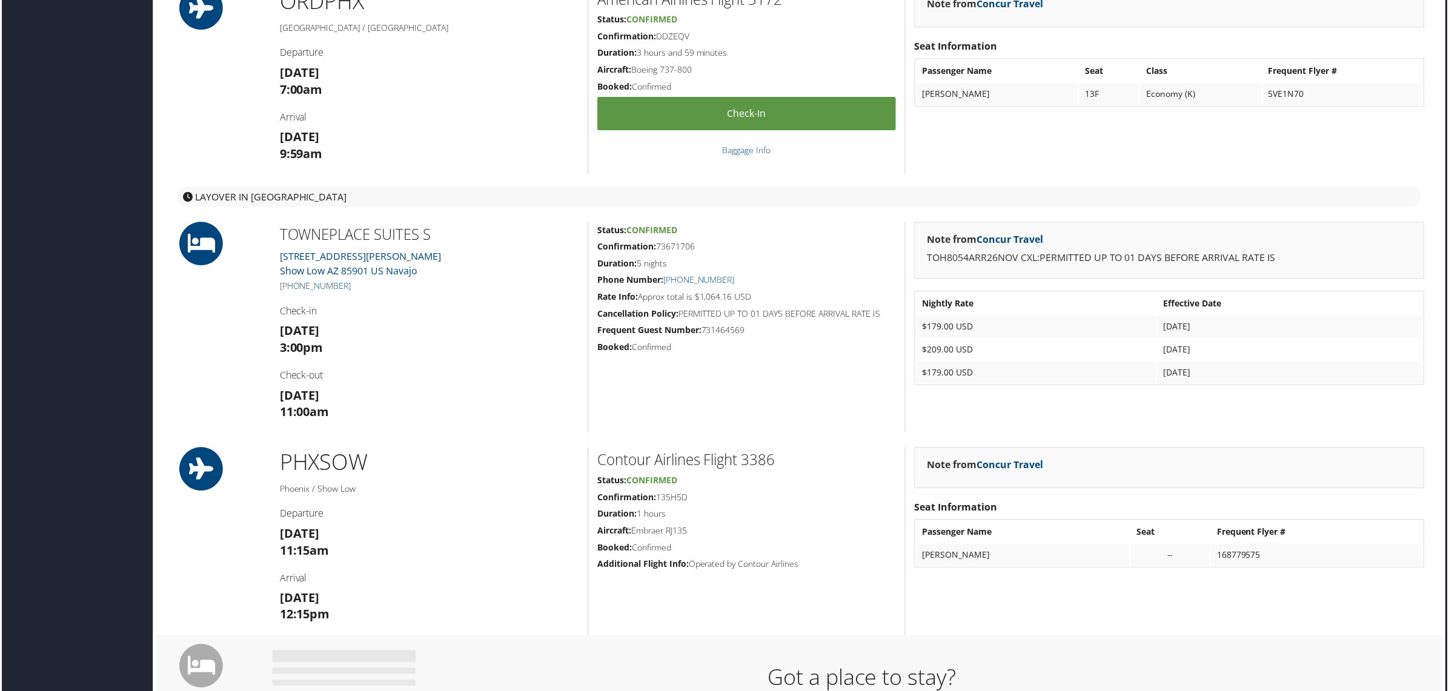
scroll to position [681, 6]
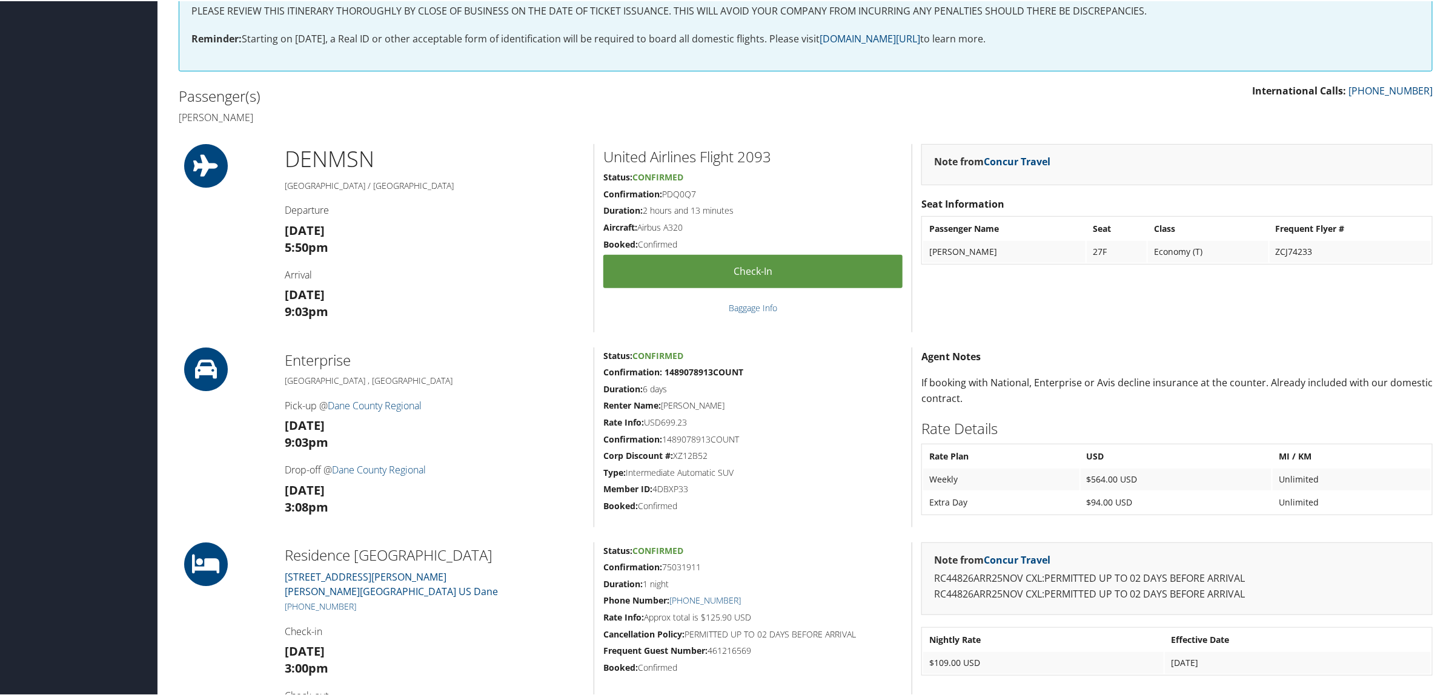
scroll to position [379, 0]
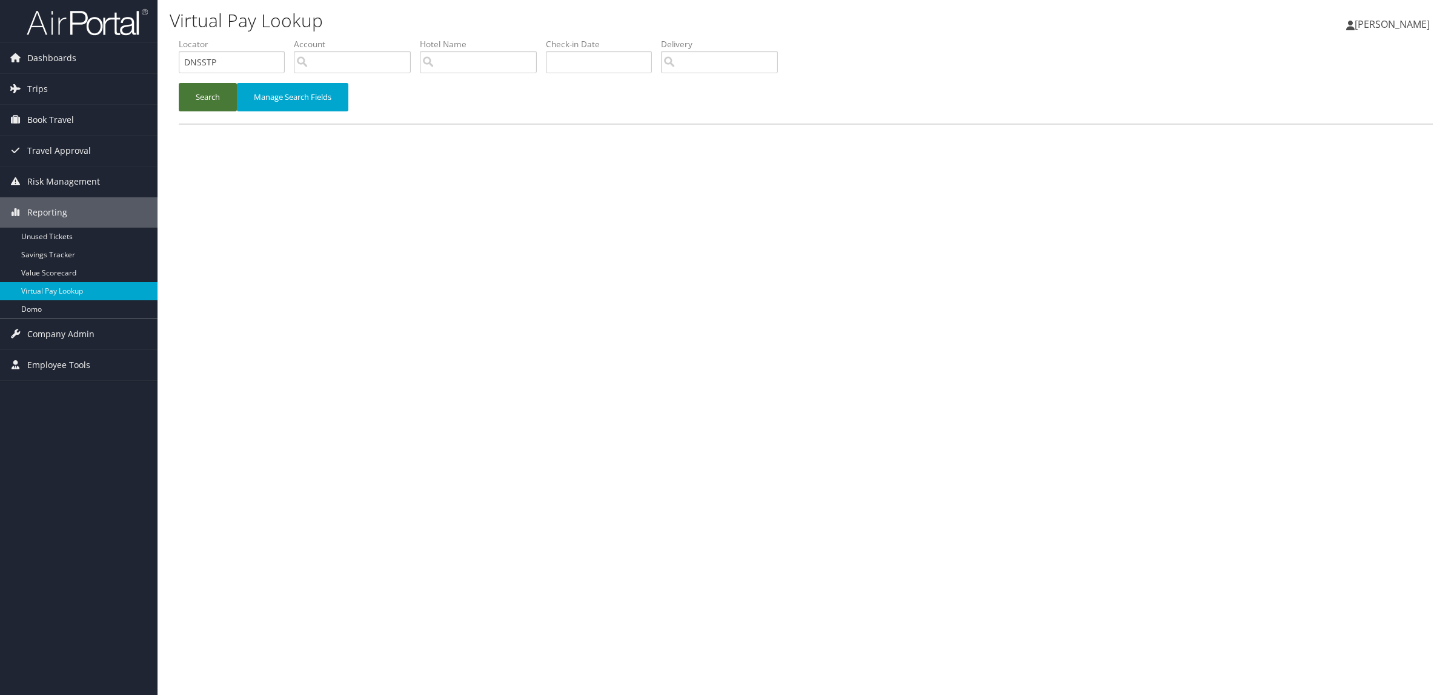
click at [188, 93] on button "Search" at bounding box center [208, 97] width 58 height 28
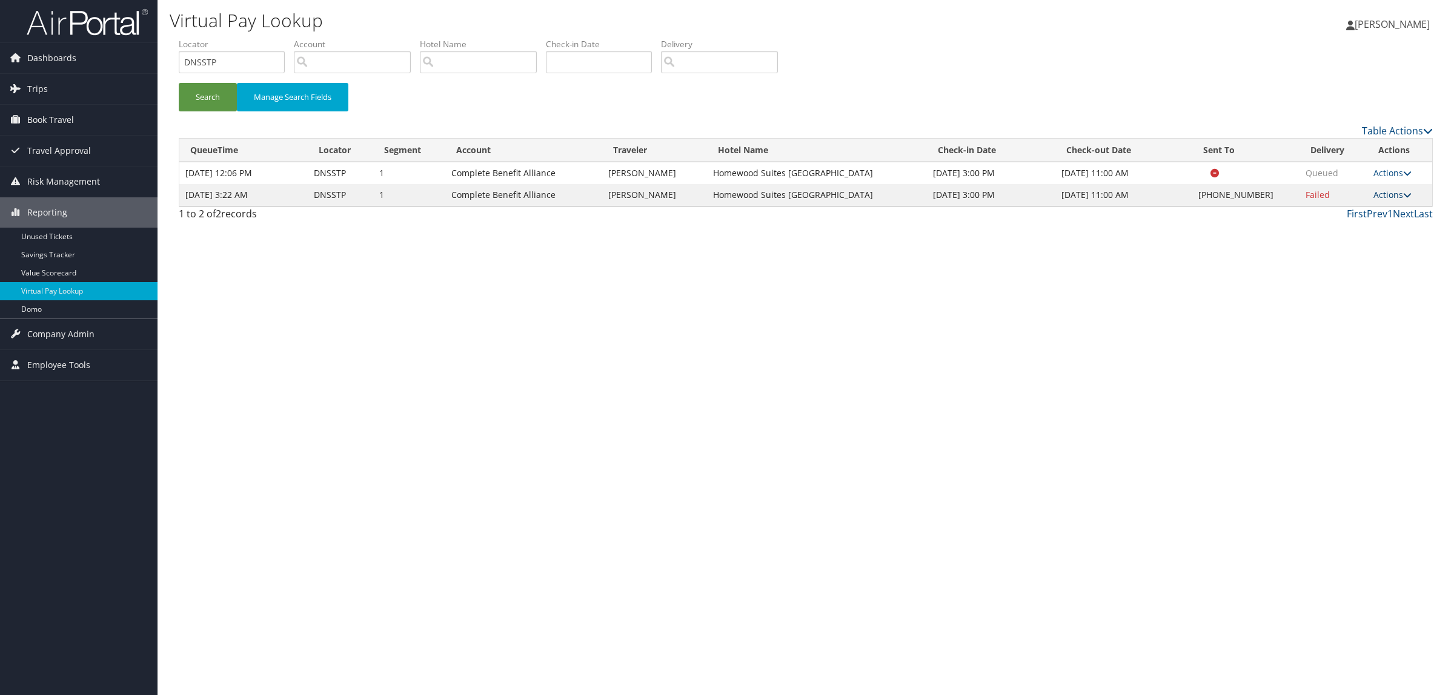
click at [1382, 194] on link "Actions" at bounding box center [1392, 195] width 38 height 12
click at [1363, 203] on link "Resend" at bounding box center [1357, 212] width 104 height 21
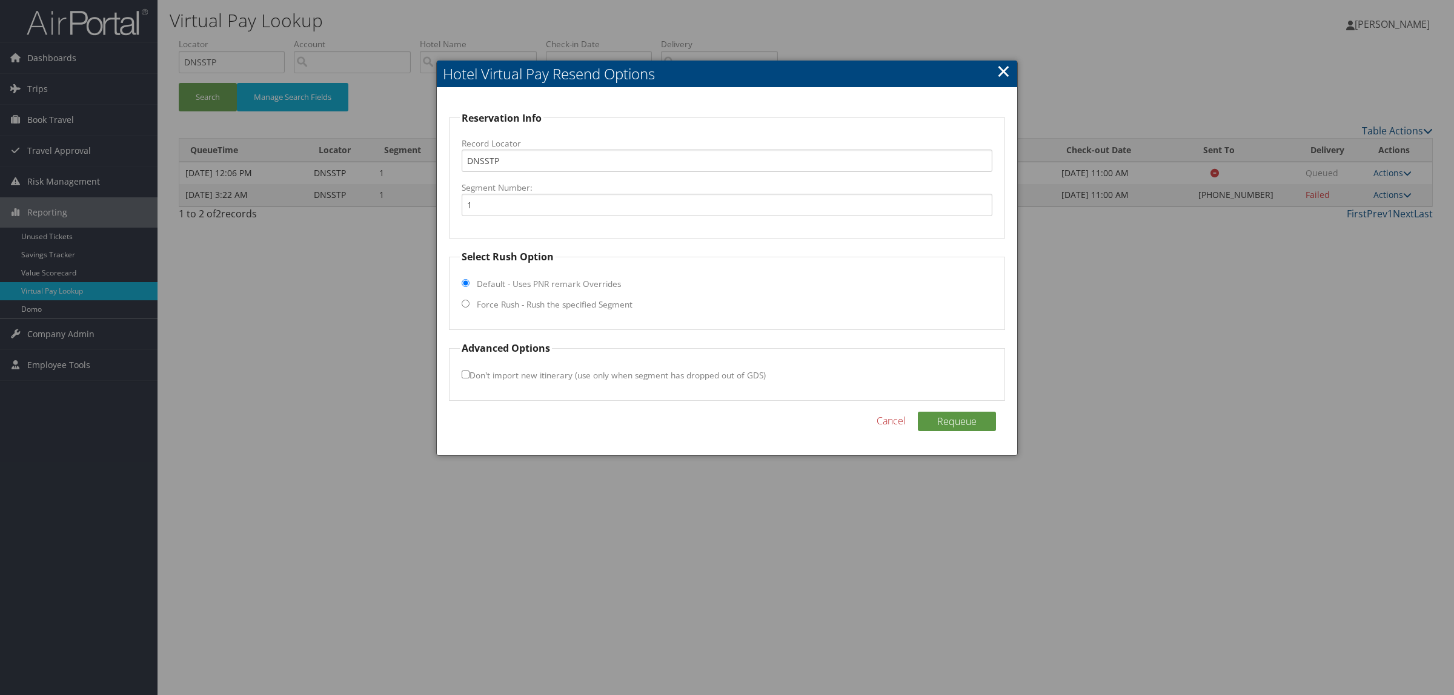
click at [583, 303] on label "Force Rush - Rush the specified Segment" at bounding box center [555, 305] width 156 height 12
click at [469, 303] on input "Force Rush - Rush the specified Segment" at bounding box center [466, 304] width 8 height 8
radio input "true"
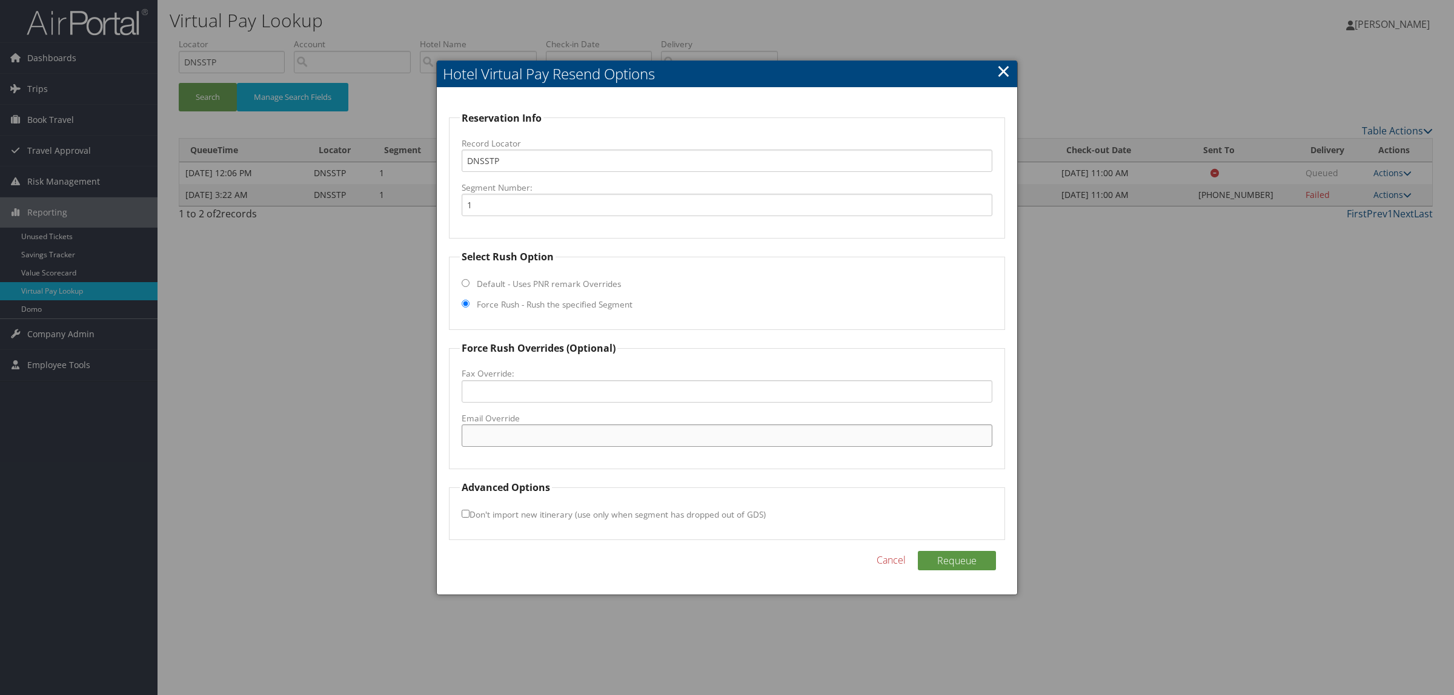
click at [527, 436] on input "Email Override" at bounding box center [727, 436] width 531 height 22
paste input ""STLHW_DS@hilton.com" <STLHW_DS@hilton.com>"
drag, startPoint x: 561, startPoint y: 438, endPoint x: 809, endPoint y: 430, distance: 247.3
click at [809, 430] on input ""STLHW_DS@hilton.com" <STLHW_DS@hilton.com>" at bounding box center [727, 436] width 531 height 22
drag, startPoint x: 470, startPoint y: 431, endPoint x: 437, endPoint y: 432, distance: 33.3
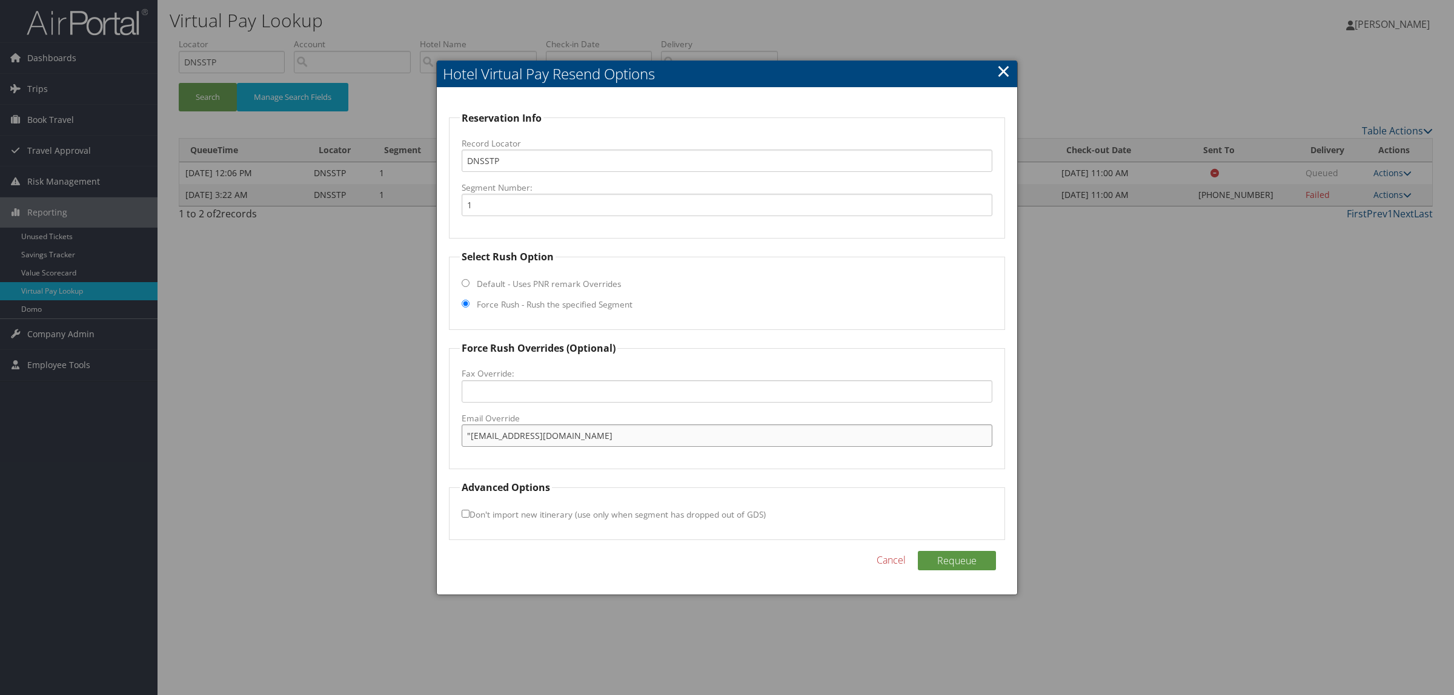
click at [437, 432] on div "Reservation Info Record Locator DNSSTP Segment Number: 1 Select Rush Option Def…" at bounding box center [727, 342] width 580 height 508
type input "STLHW_DS@hilton.com"
click at [958, 553] on button "Requeue" at bounding box center [957, 560] width 78 height 19
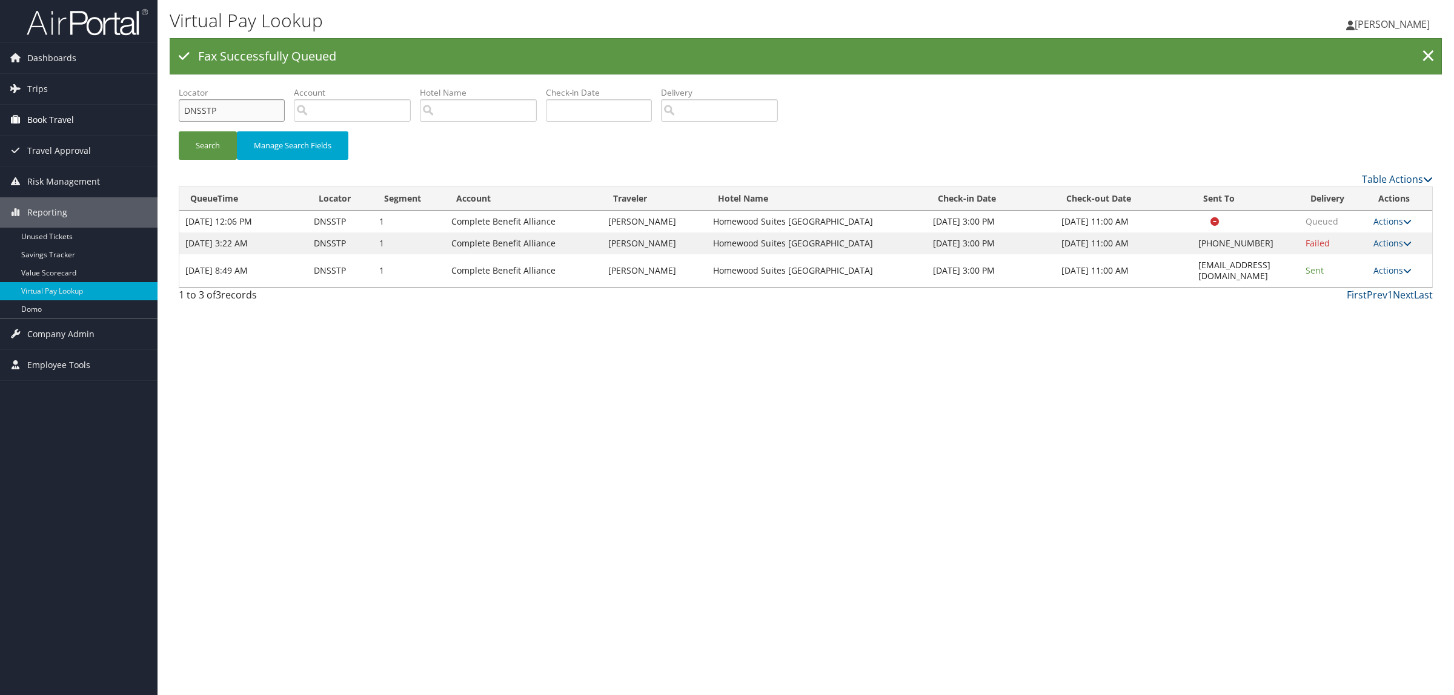
drag, startPoint x: 234, startPoint y: 112, endPoint x: 36, endPoint y: 111, distance: 198.1
click at [36, 111] on div "Dashboards AirPortal 360™ (Manager) AirPortal 360™ (Agent) My Travel Dashboard …" at bounding box center [727, 347] width 1454 height 695
paste input "DRDPK"
type input "DDRDPK"
drag, startPoint x: 1178, startPoint y: 265, endPoint x: 1273, endPoint y: 268, distance: 94.6
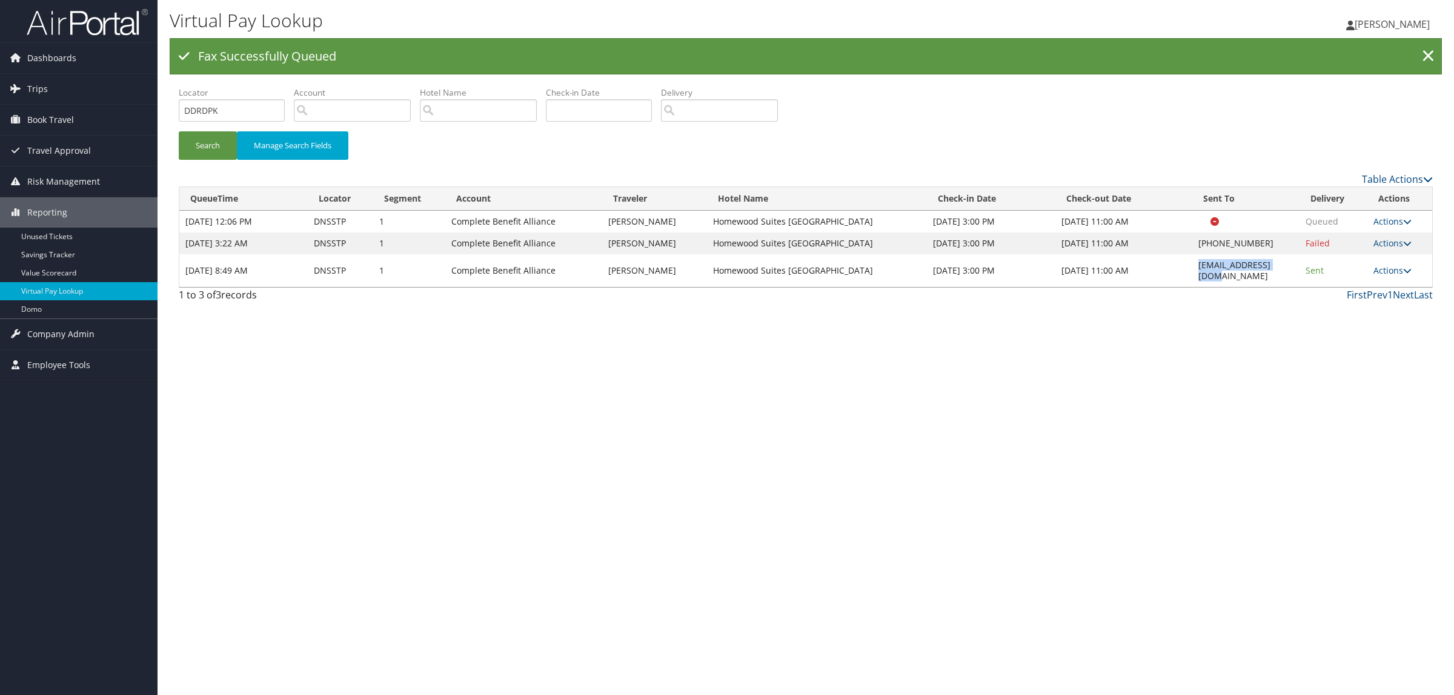
click at [1273, 268] on td "STLHW_DS@hilton.com" at bounding box center [1245, 270] width 107 height 33
copy td "STLHW_DS@hilton.com"
click at [231, 148] on button "Search" at bounding box center [208, 145] width 58 height 28
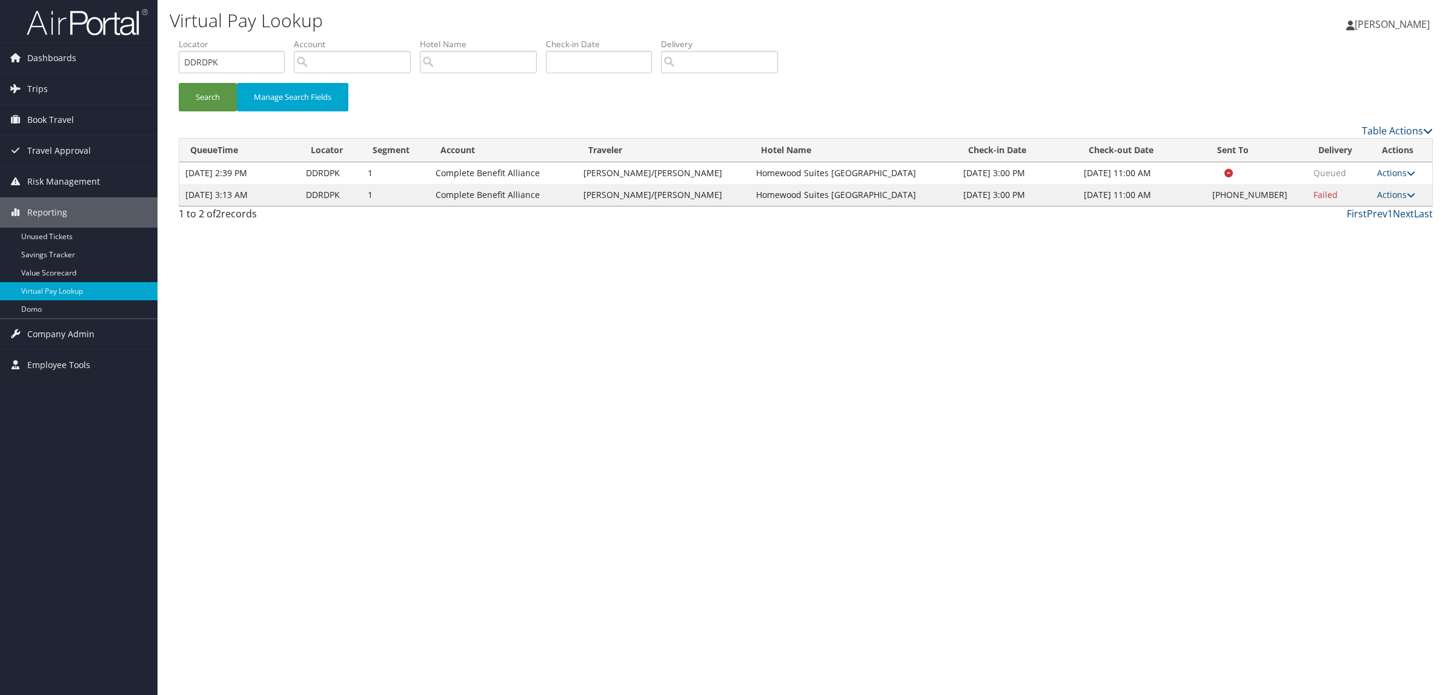
click at [1388, 185] on td "Actions Resend Logs Delivery Information View Itinerary" at bounding box center [1401, 195] width 61 height 22
click at [1395, 195] on link "Actions" at bounding box center [1396, 195] width 38 height 12
click at [1366, 216] on link "Resend" at bounding box center [1357, 212] width 104 height 21
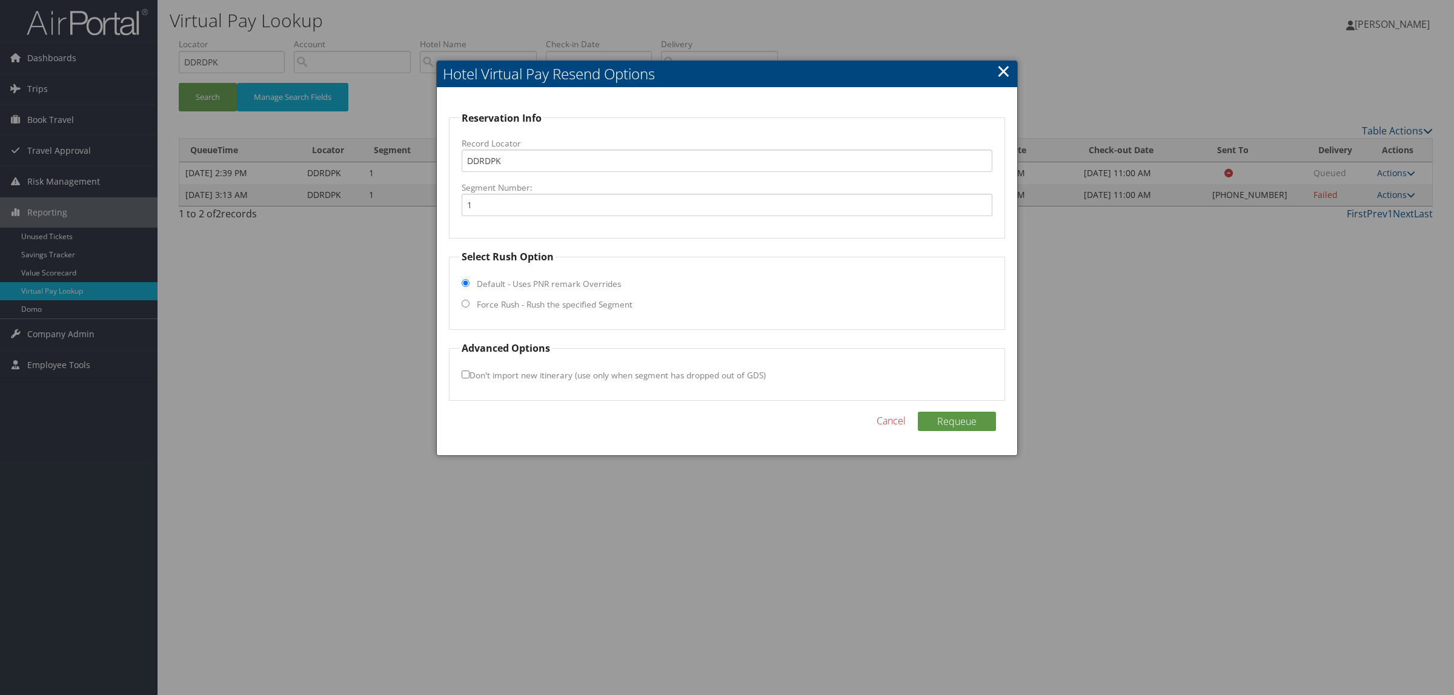
click at [561, 299] on label "Force Rush - Rush the specified Segment" at bounding box center [555, 305] width 156 height 12
click at [469, 300] on input "Force Rush - Rush the specified Segment" at bounding box center [466, 304] width 8 height 8
radio input "true"
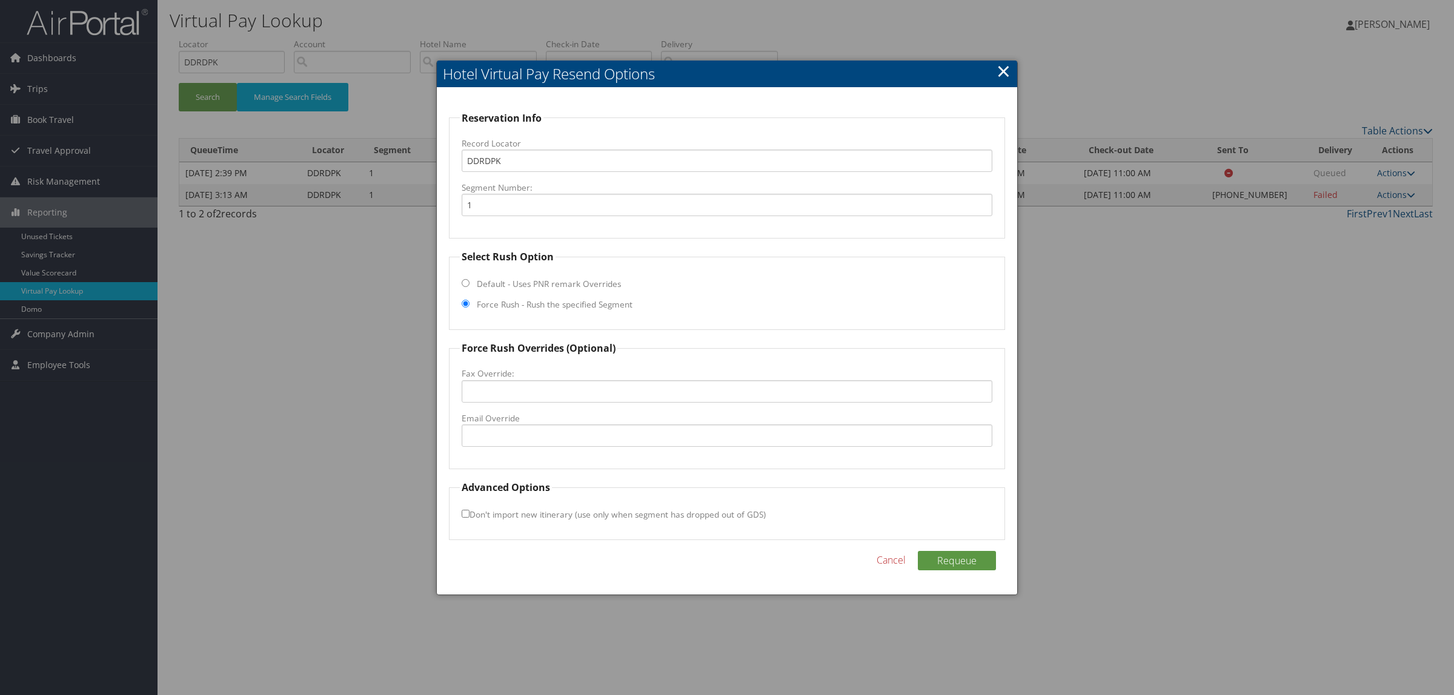
click at [533, 423] on label "Email Override" at bounding box center [727, 418] width 531 height 12
click at [533, 425] on input "Email Override" at bounding box center [727, 436] width 531 height 22
paste input "STLHW_DS@hilton.com"
type input "STLHW_DS@hilton.com"
click at [964, 549] on div "Reservation Info Record Locator DDRDPK Segment Number: 1 Select Rush Option Def…" at bounding box center [727, 342] width 580 height 508
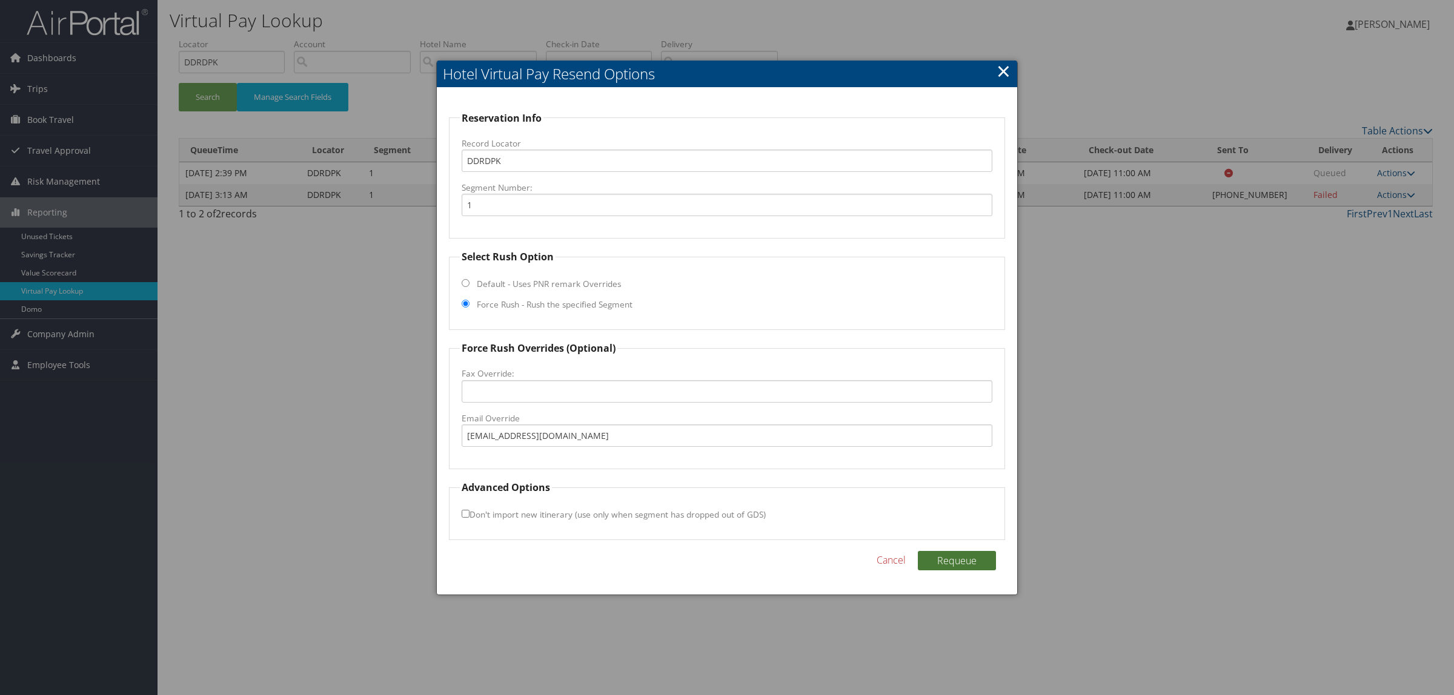
click at [972, 561] on button "Requeue" at bounding box center [957, 560] width 78 height 19
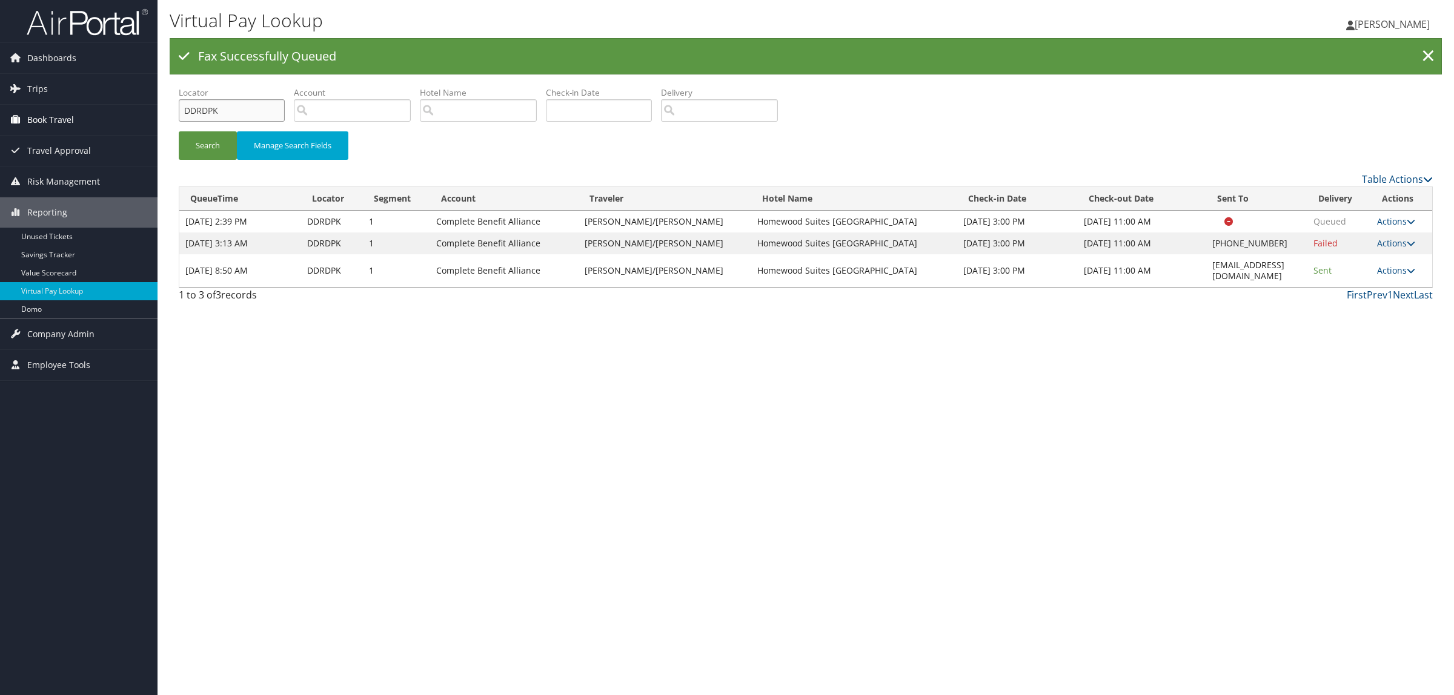
drag, startPoint x: 174, startPoint y: 107, endPoint x: 83, endPoint y: 107, distance: 90.9
click at [83, 107] on div "Dashboards AirPortal 360™ (Manager) AirPortal 360™ (Agent) My Travel Dashboard …" at bounding box center [727, 347] width 1454 height 695
paste input "FLJ"
type input "DDRFLJ"
drag, startPoint x: 1182, startPoint y: 265, endPoint x: 1279, endPoint y: 262, distance: 97.5
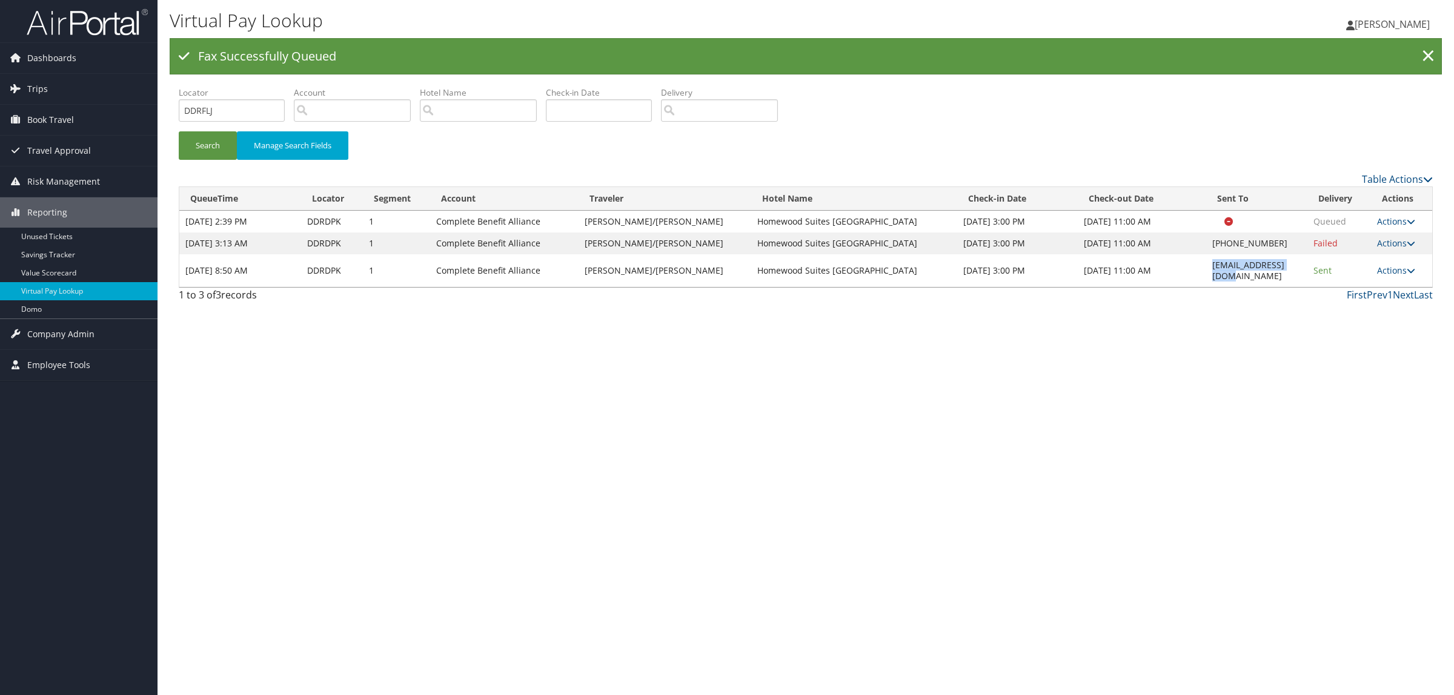
click at [1279, 262] on td "STLHW_DS@hilton.com" at bounding box center [1256, 270] width 101 height 33
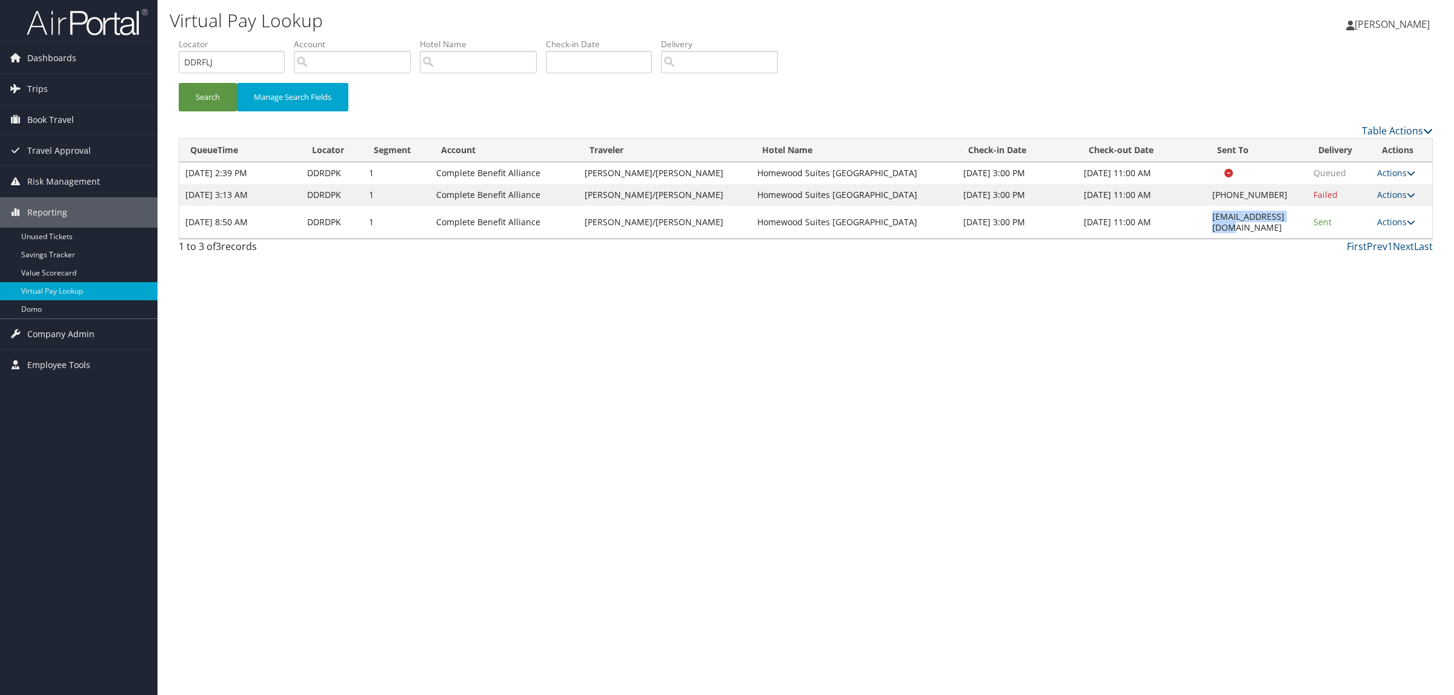
copy td "STLHW_DS@hilton.com"
click at [218, 94] on button "Search" at bounding box center [208, 97] width 58 height 28
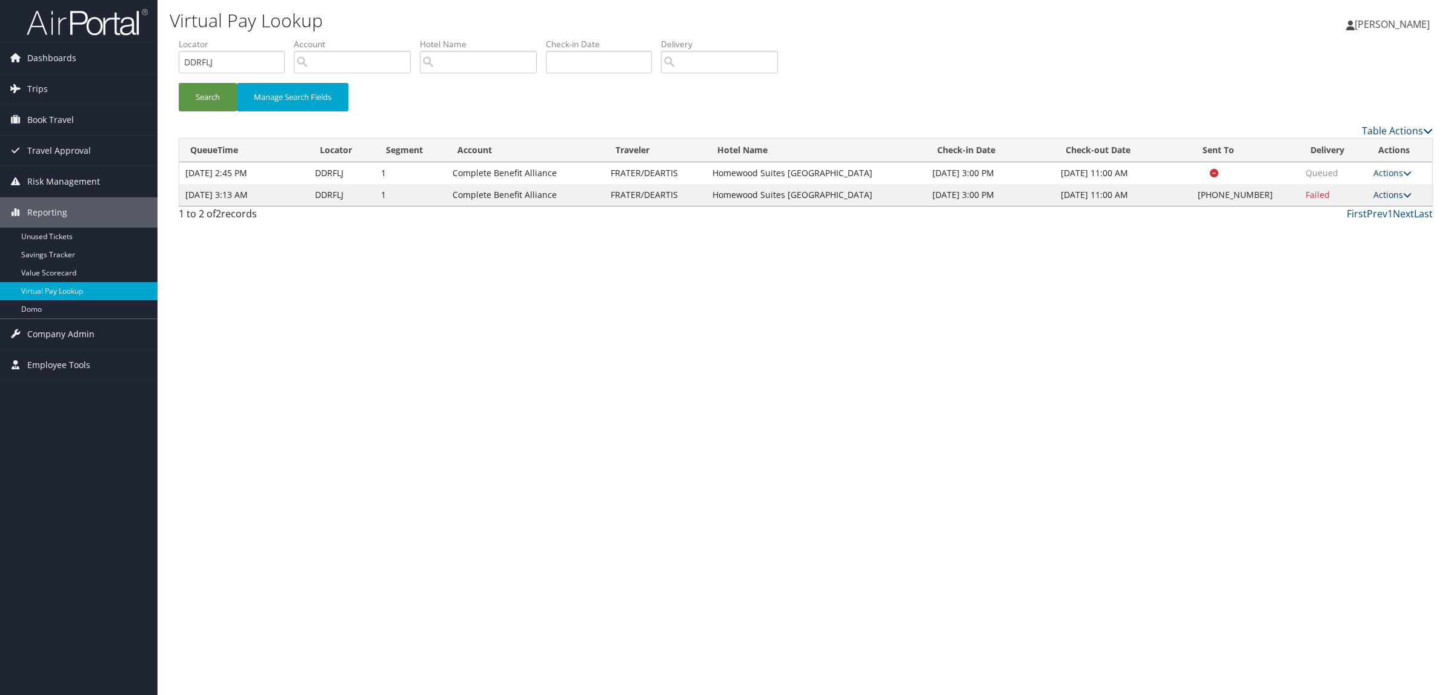
click at [1394, 191] on link "Actions" at bounding box center [1392, 195] width 38 height 12
click at [1377, 202] on ul "Resend Logs Delivery Information View Itinerary" at bounding box center [1358, 244] width 108 height 84
click at [1387, 202] on td "Actions Resend Logs Delivery Information View Itinerary" at bounding box center [1399, 195] width 65 height 22
click at [1389, 181] on td "Actions Resend Logs View Itinerary" at bounding box center [1399, 173] width 65 height 22
click at [1389, 195] on link "Actions" at bounding box center [1392, 195] width 38 height 12
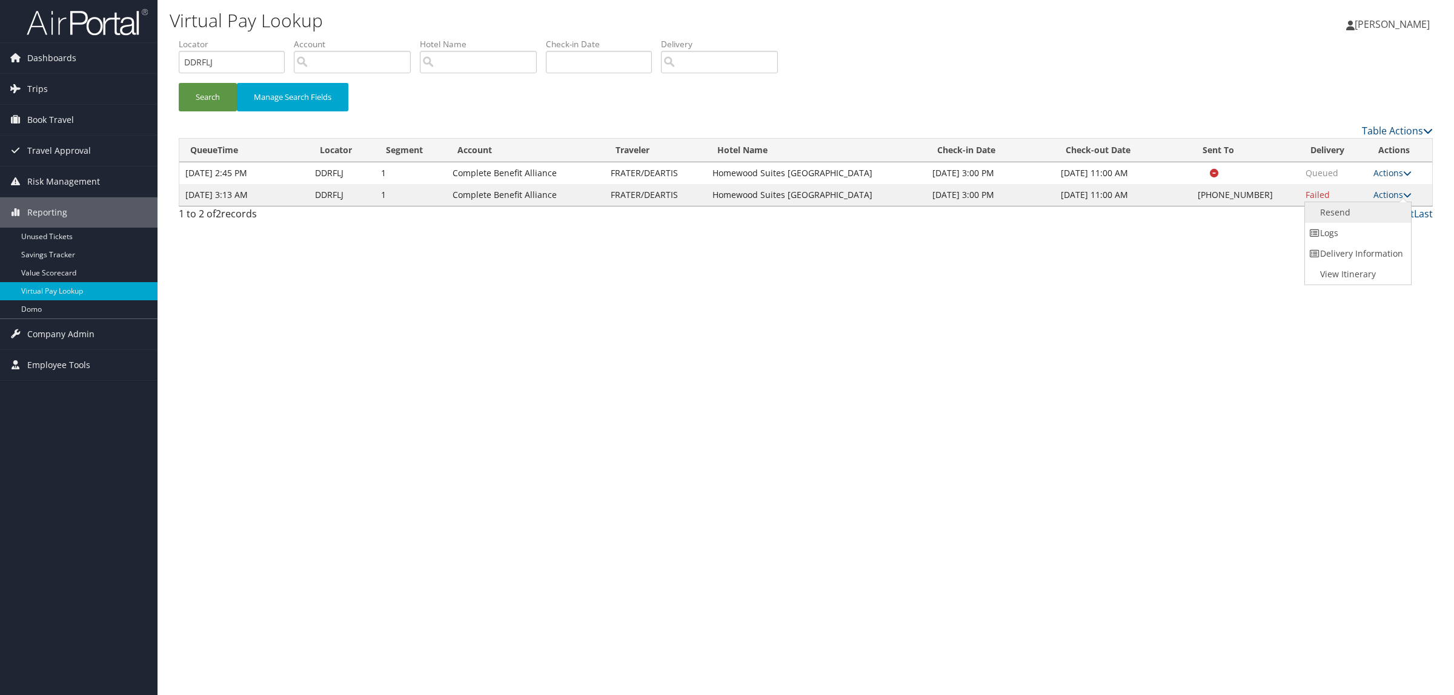
click at [1357, 218] on link "Resend" at bounding box center [1357, 212] width 104 height 21
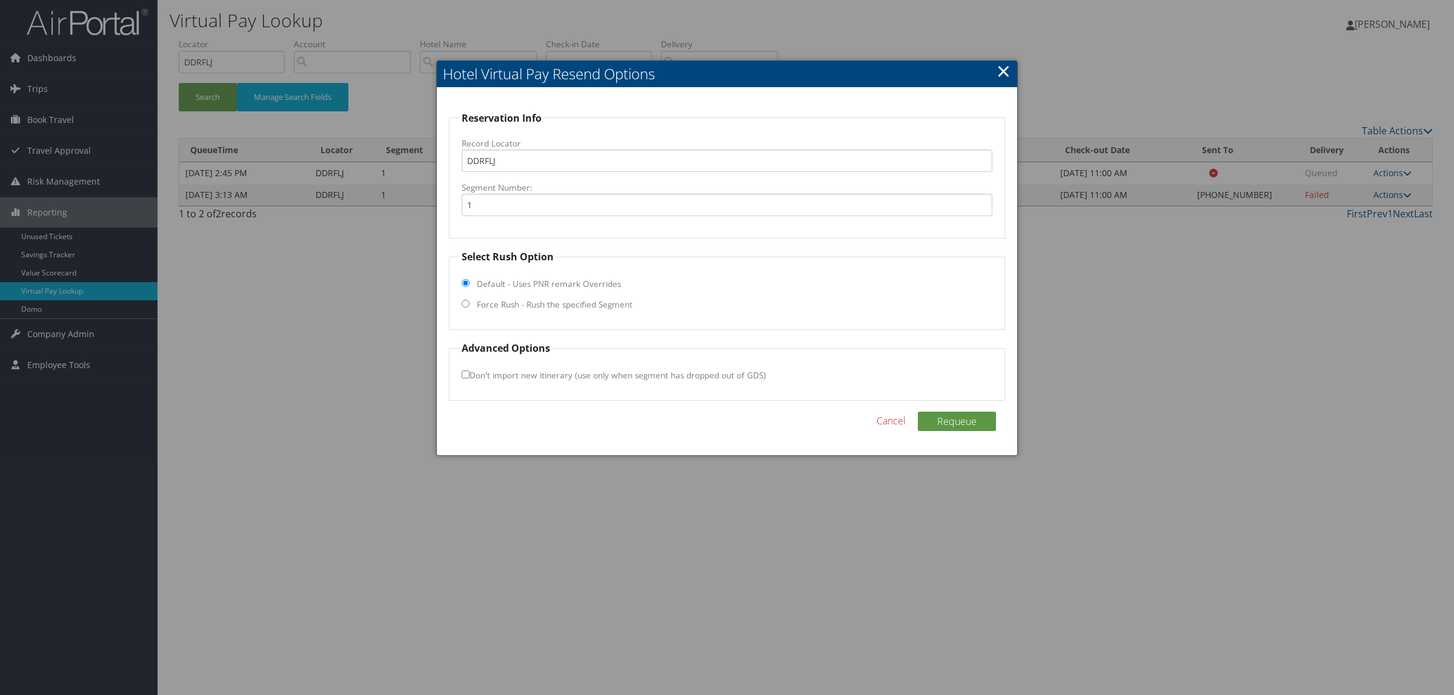
click at [489, 299] on label "Force Rush - Rush the specified Segment" at bounding box center [555, 305] width 156 height 12
click at [469, 300] on input "Force Rush - Rush the specified Segment" at bounding box center [466, 304] width 8 height 8
radio input "true"
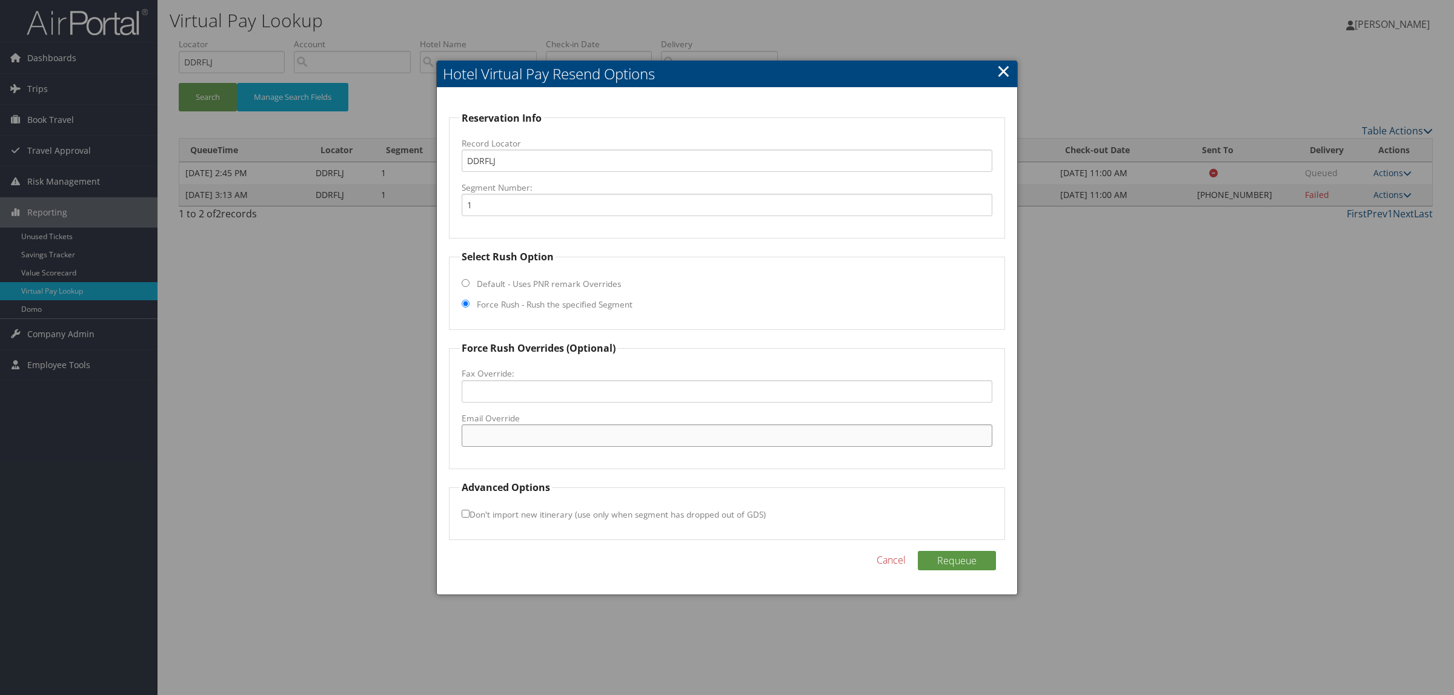
click at [718, 428] on input "Email Override" at bounding box center [727, 436] width 531 height 22
paste input "STLHW_DS@hilton.com"
type input "STLHW_DS@hilton.com"
click at [946, 565] on button "Requeue" at bounding box center [957, 560] width 78 height 19
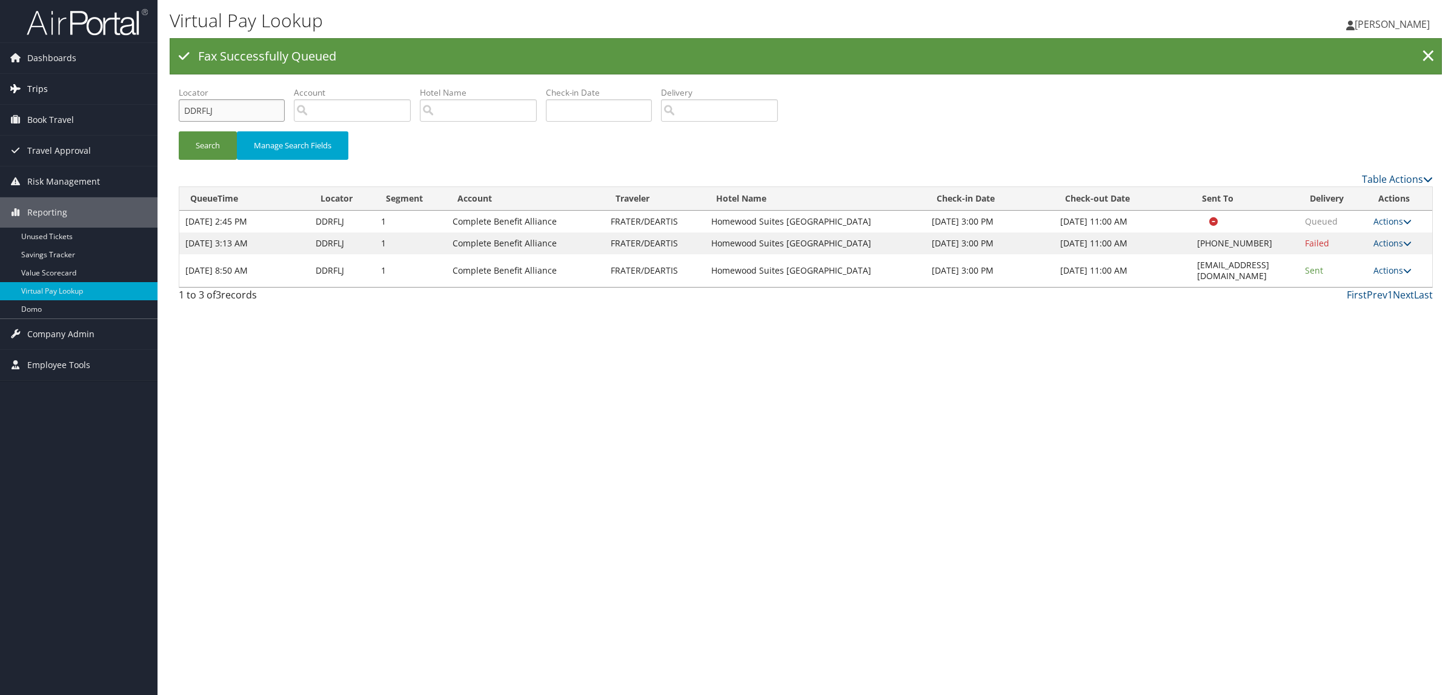
drag, startPoint x: 230, startPoint y: 108, endPoint x: 94, endPoint y: 100, distance: 135.9
click at [94, 100] on div "Dashboards AirPortal 360™ (Manager) AirPortal 360™ (Agent) My Travel Dashboard …" at bounding box center [727, 347] width 1454 height 695
paste input "CTN"
type input "DDRCTN"
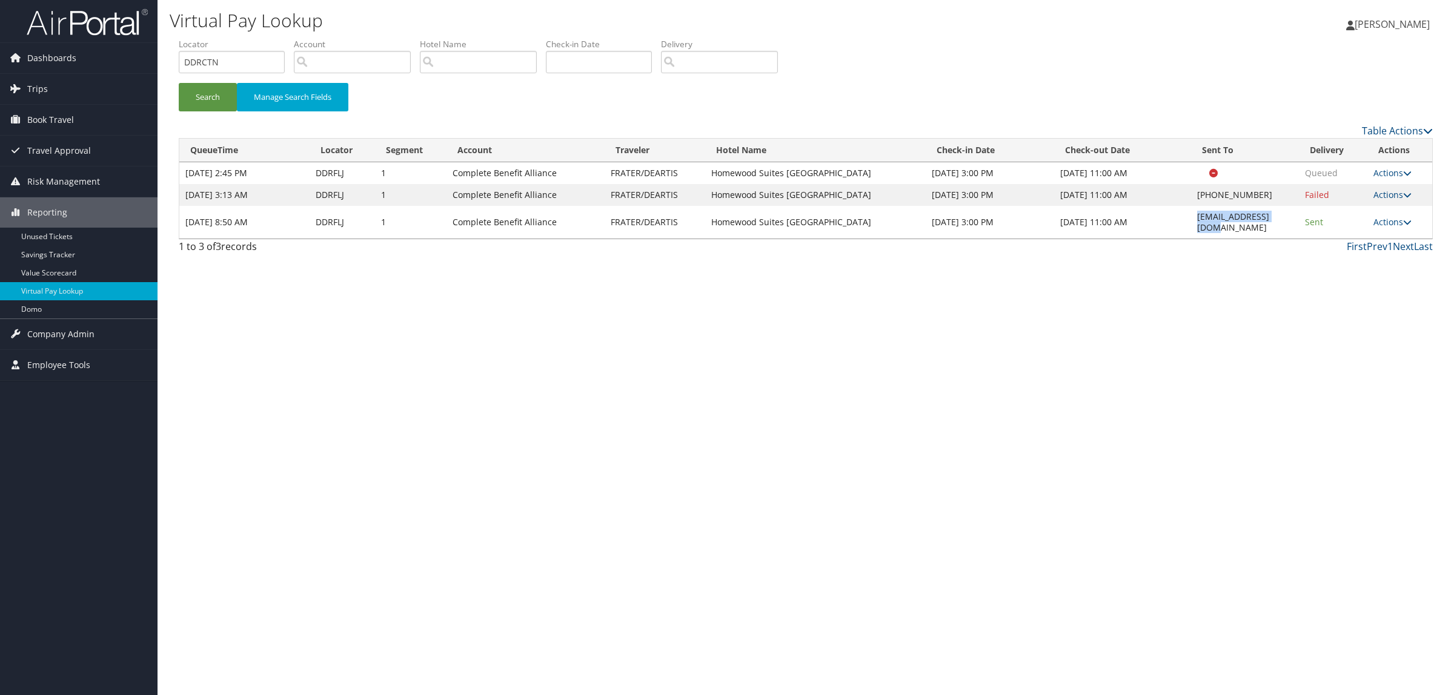
drag, startPoint x: 1180, startPoint y: 264, endPoint x: 1276, endPoint y: 217, distance: 107.3
click at [1276, 217] on td "STLHW_DS@hilton.com" at bounding box center [1245, 222] width 108 height 33
copy td "STLHW_DS@hilton.com"
click at [230, 93] on button "Search" at bounding box center [208, 97] width 58 height 28
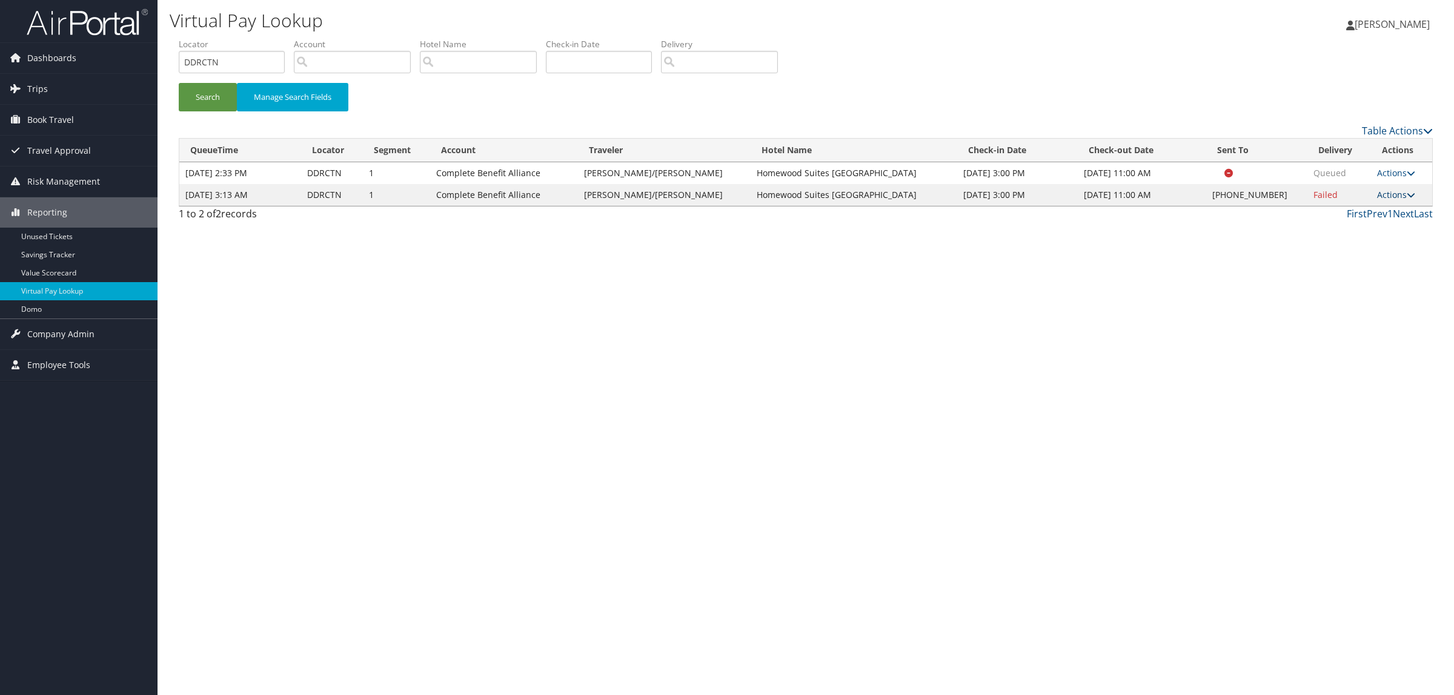
click at [1380, 194] on link "Actions" at bounding box center [1396, 195] width 38 height 12
click at [1370, 213] on link "Resend" at bounding box center [1357, 212] width 104 height 21
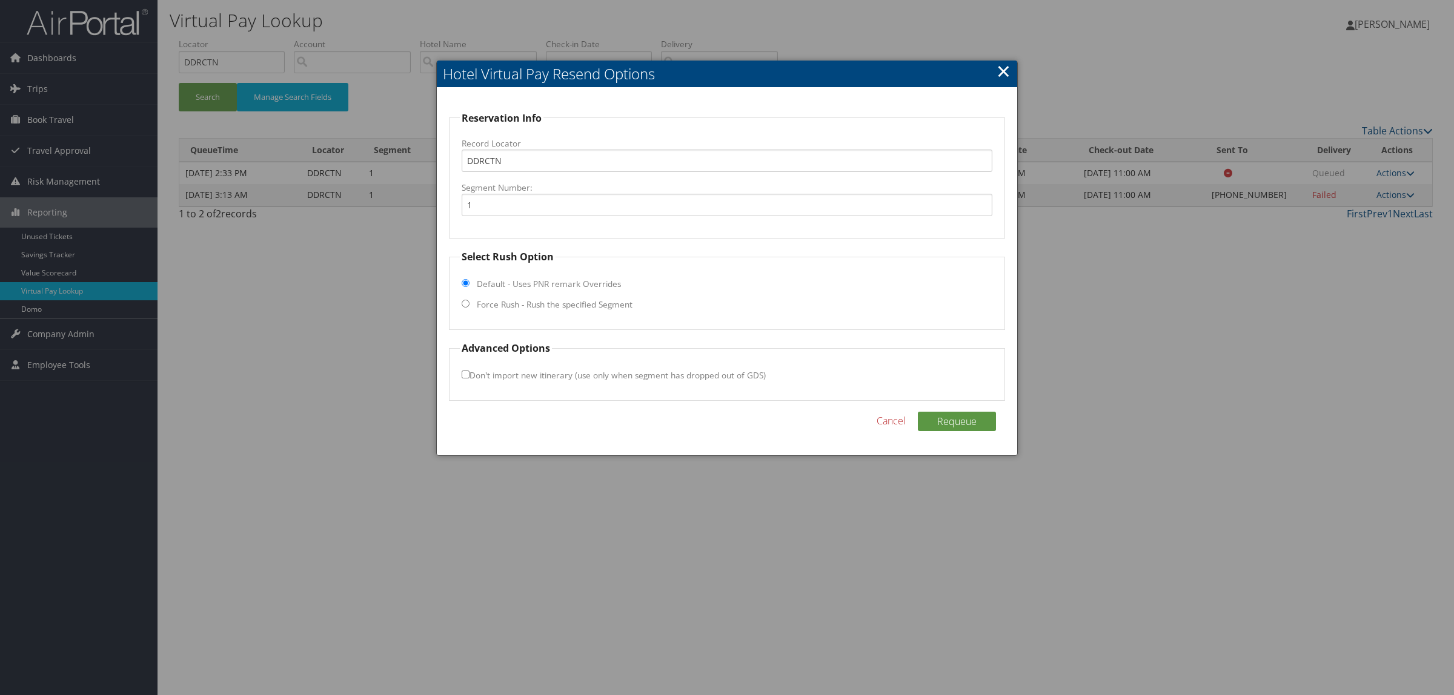
click at [592, 303] on label "Force Rush - Rush the specified Segment" at bounding box center [555, 305] width 156 height 12
click at [469, 303] on input "Force Rush - Rush the specified Segment" at bounding box center [466, 304] width 8 height 8
radio input "true"
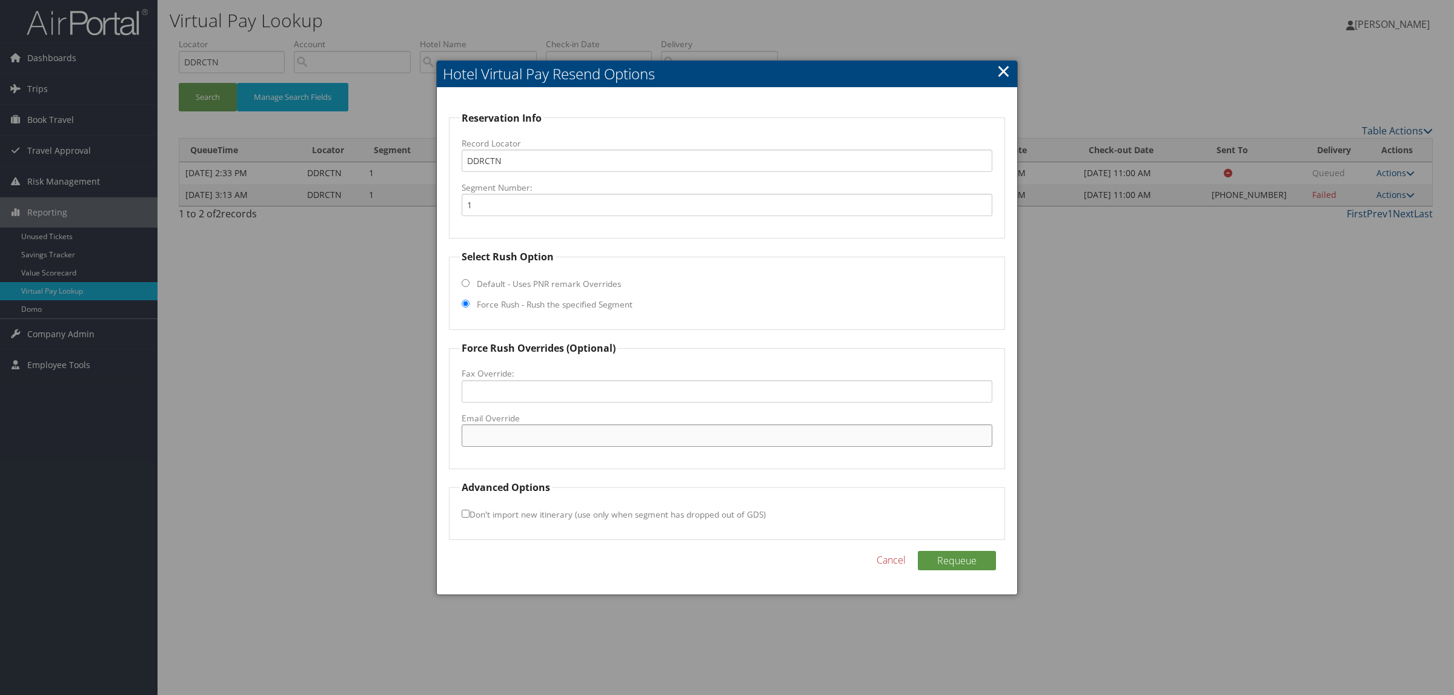
click at [598, 425] on input "Email Override" at bounding box center [727, 436] width 531 height 22
paste input "STLHW_DS@hilton.com"
type input "STLHW_DS@hilton.com"
click at [962, 558] on button "Requeue" at bounding box center [957, 560] width 78 height 19
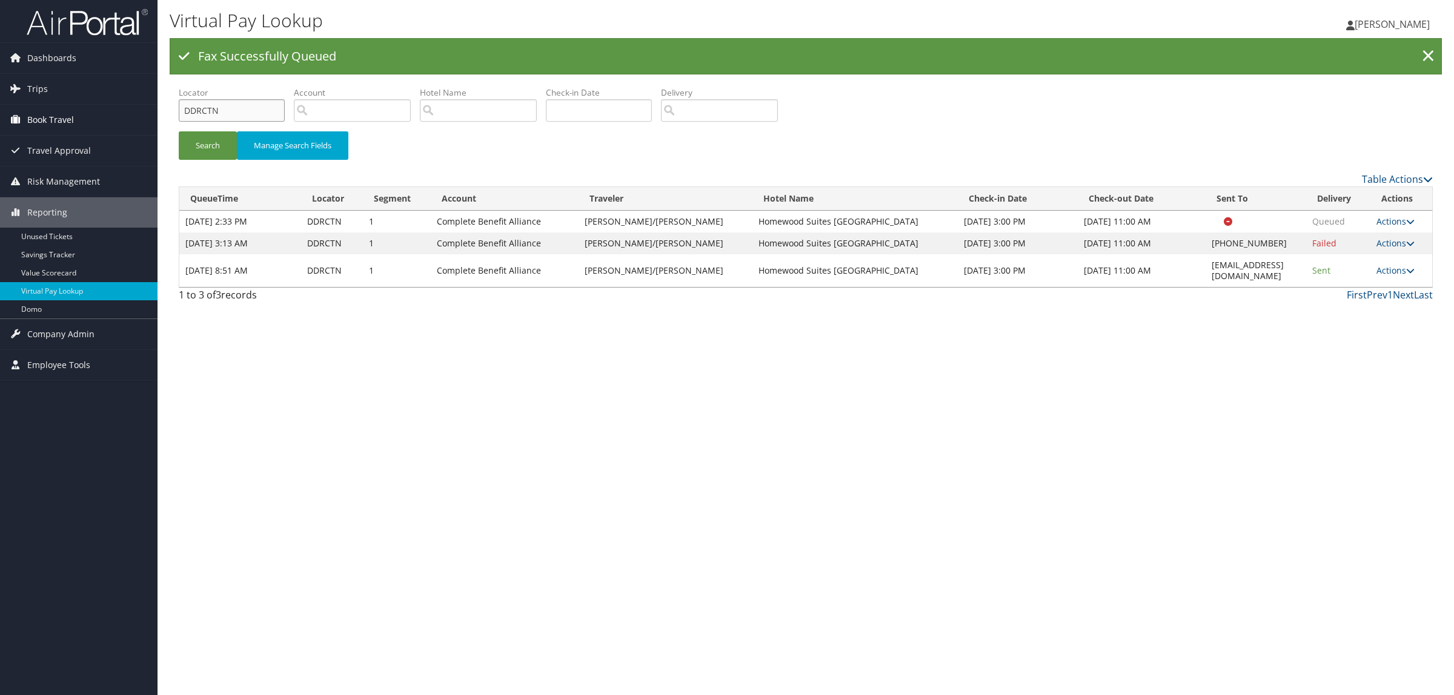
drag, startPoint x: 221, startPoint y: 114, endPoint x: 126, endPoint y: 112, distance: 95.1
click at [126, 112] on div "Dashboards AirPortal 360™ (Manager) AirPortal 360™ (Agent) My Travel Dashboard …" at bounding box center [727, 347] width 1454 height 695
paste input "NRHQK"
click at [213, 154] on button "Search" at bounding box center [208, 145] width 58 height 28
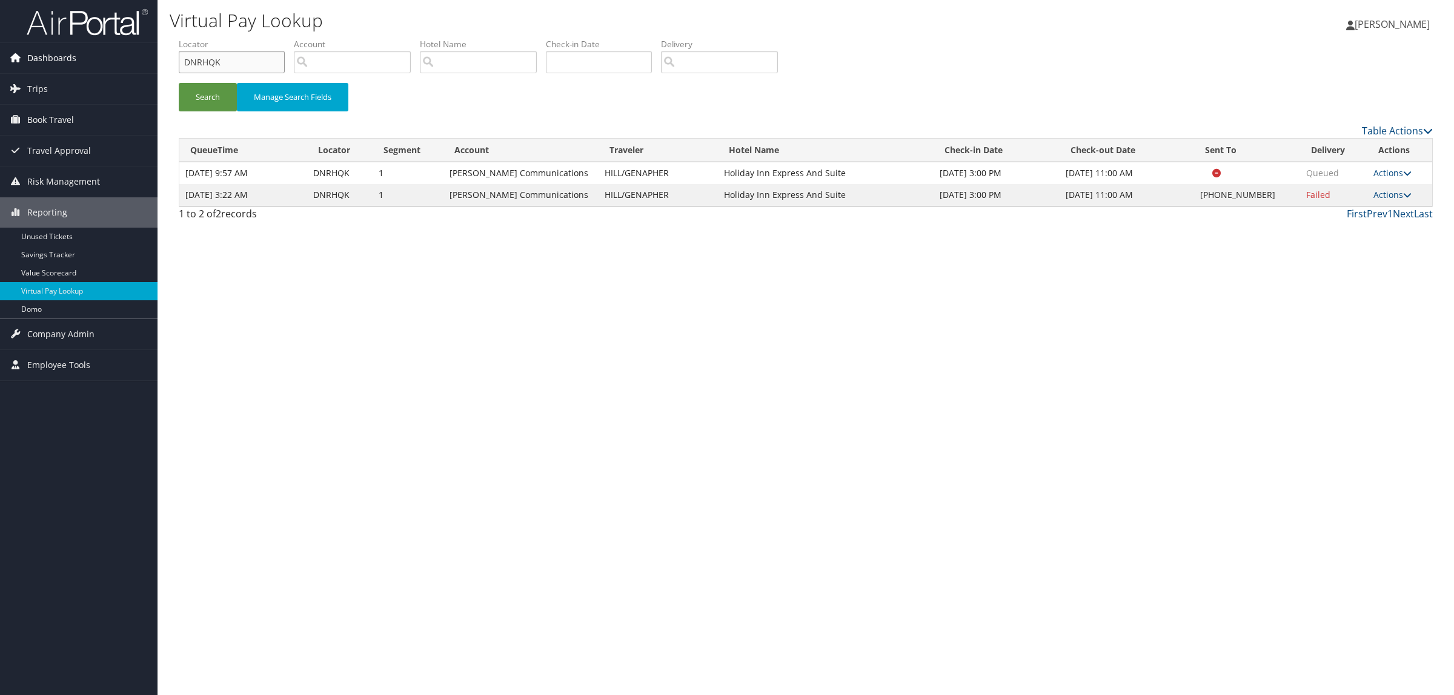
drag, startPoint x: 221, startPoint y: 62, endPoint x: 120, endPoint y: 61, distance: 101.2
click at [120, 61] on div "Dashboards AirPortal 360™ (Manager) AirPortal 360™ (Agent) My Travel Dashboard …" at bounding box center [727, 347] width 1454 height 695
paste input "3355"
click at [207, 85] on button "Search" at bounding box center [208, 97] width 58 height 28
drag, startPoint x: 188, startPoint y: 64, endPoint x: 167, endPoint y: 88, distance: 32.6
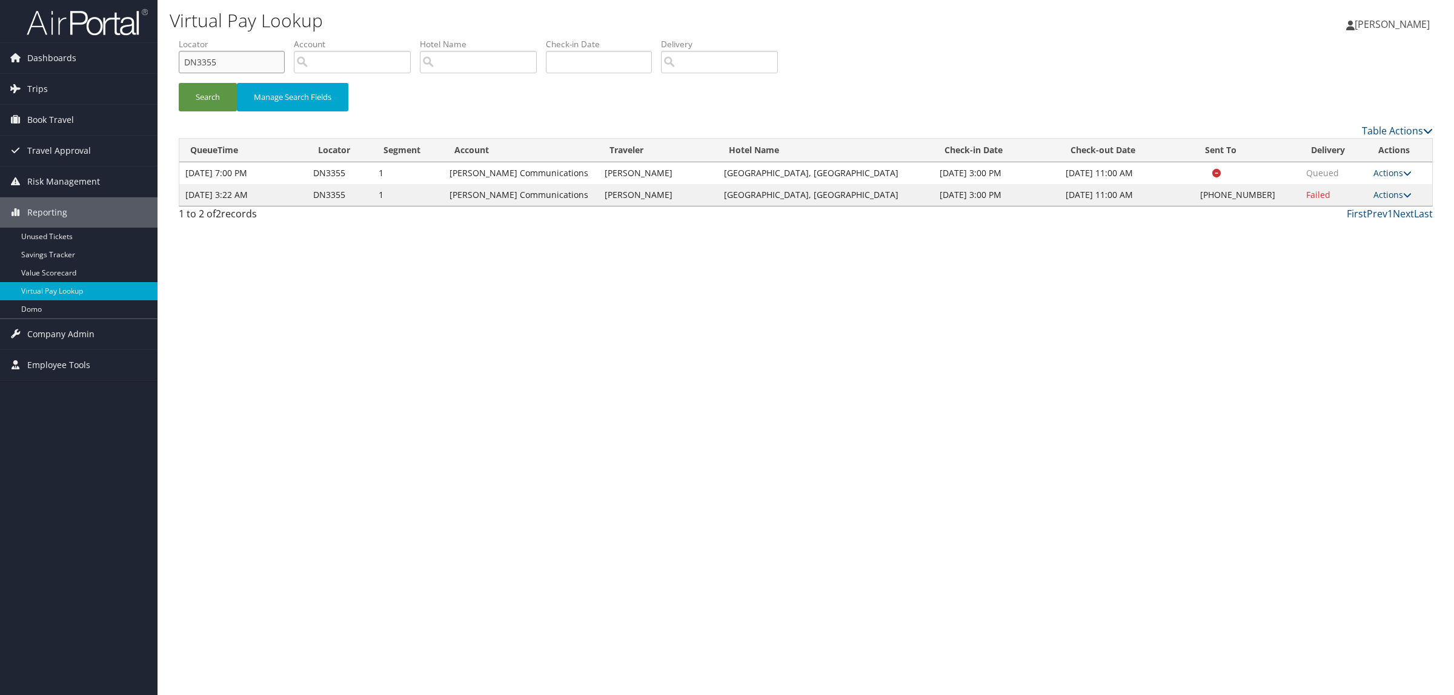
click at [62, 64] on div "Dashboards AirPortal 360™ (Manager) AirPortal 360™ (Agent) My Travel Dashboard …" at bounding box center [727, 347] width 1454 height 695
paste input "05RY"
type input "DN05RY"
click at [209, 107] on button "Search" at bounding box center [208, 97] width 58 height 28
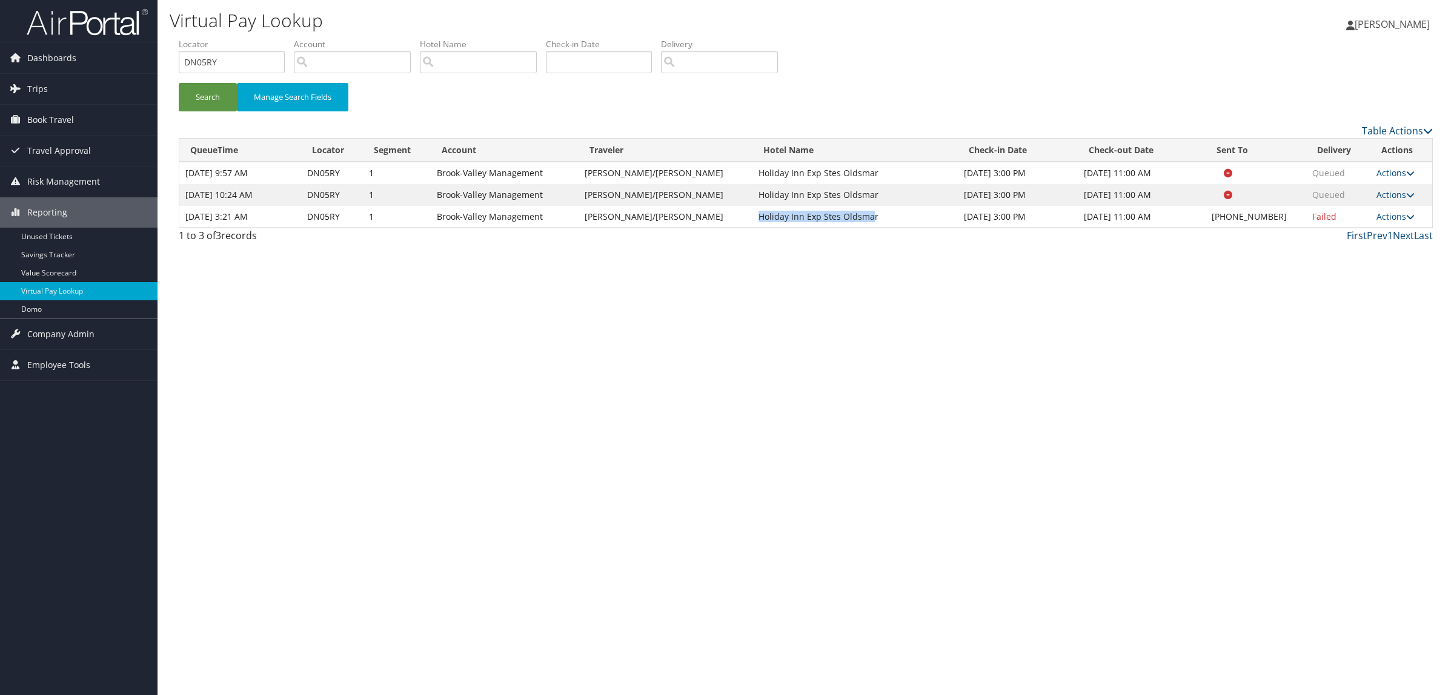
drag, startPoint x: 725, startPoint y: 215, endPoint x: 836, endPoint y: 215, distance: 111.5
click at [836, 215] on td "Holiday Inn Exp Stes Oldsmar" at bounding box center [854, 217] width 205 height 22
copy td "Holiday Inn Exp Stes Oldsma"
click at [1397, 212] on link "Actions" at bounding box center [1395, 217] width 38 height 12
click at [1373, 257] on link "Logs" at bounding box center [1357, 255] width 104 height 21
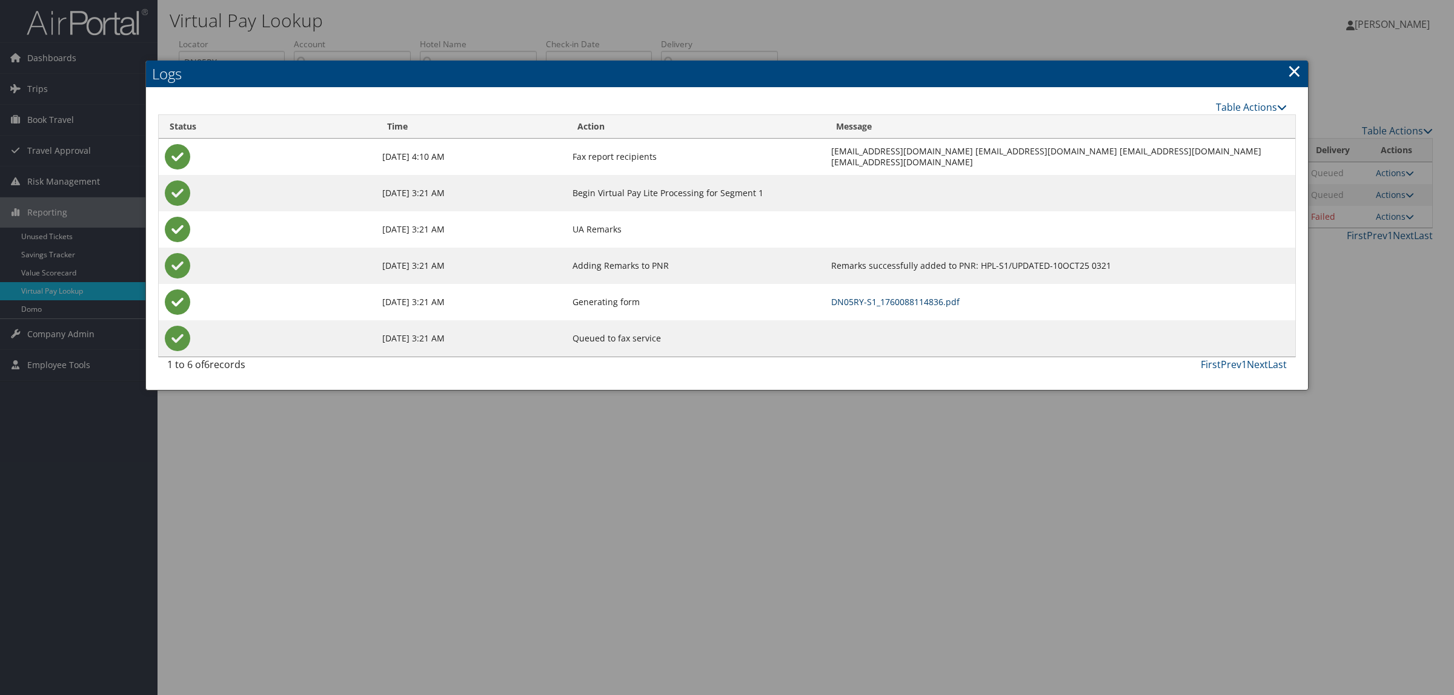
click at [831, 300] on link "DN05RY-S1_1760088114836.pdf" at bounding box center [895, 302] width 128 height 12
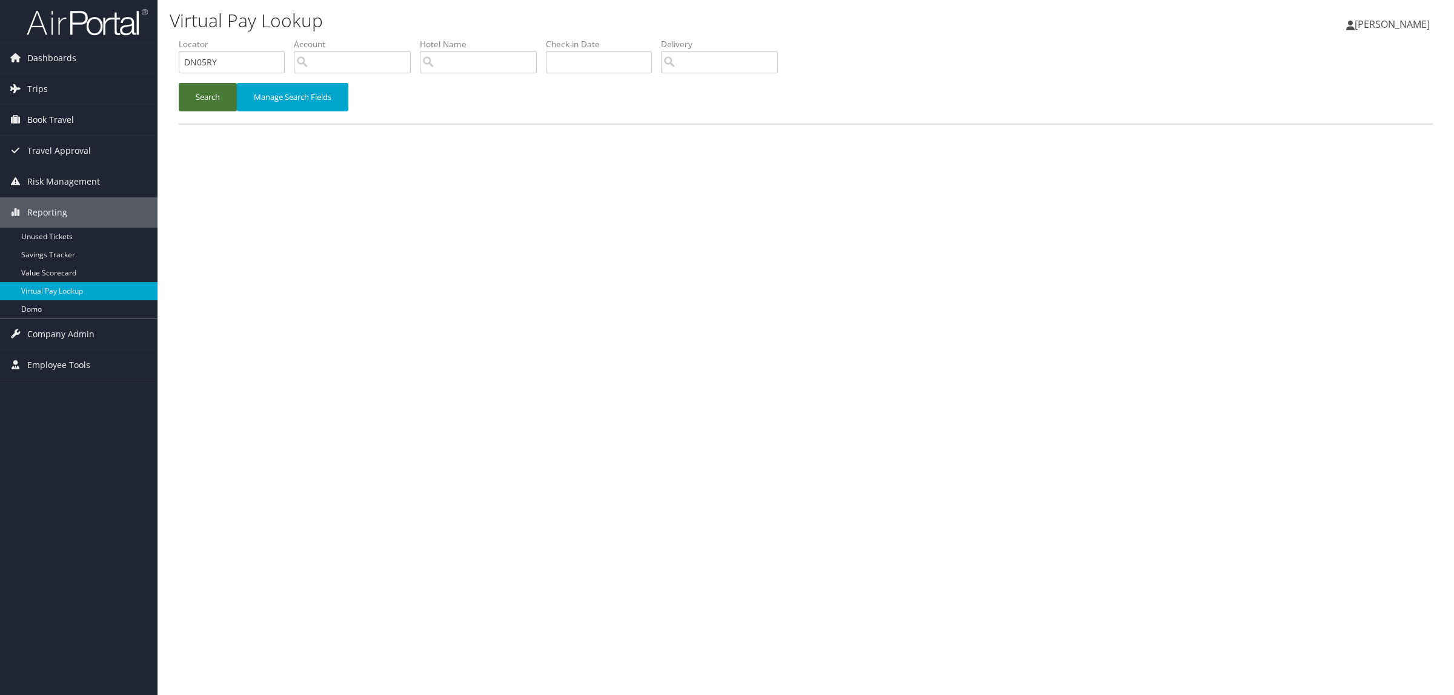
click at [194, 94] on button "Search" at bounding box center [208, 97] width 58 height 28
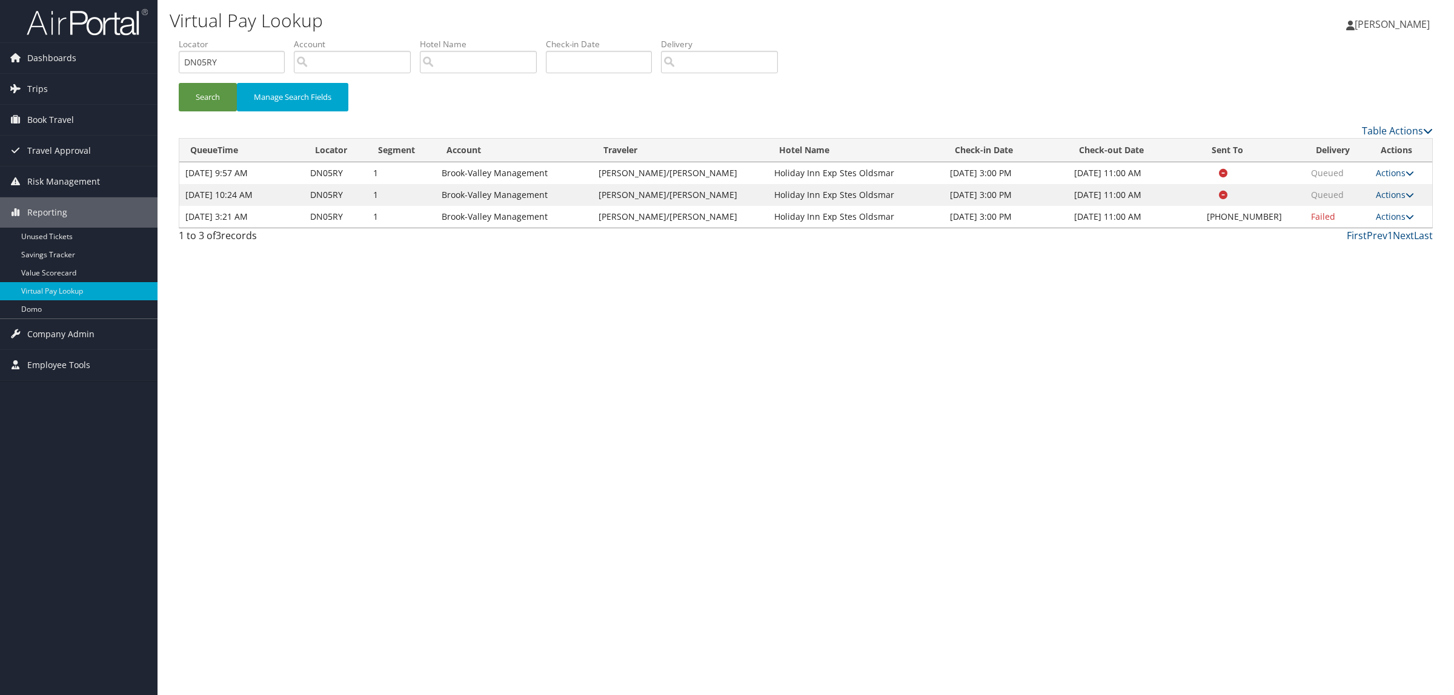
click at [1370, 210] on td "Actions Resend Logs Delivery Information View Itinerary" at bounding box center [1401, 217] width 62 height 22
click at [1380, 222] on td "Actions Resend Logs Delivery Information View Itinerary" at bounding box center [1401, 217] width 62 height 22
click at [1386, 214] on link "Actions" at bounding box center [1395, 217] width 38 height 12
click at [1379, 232] on link "Resend" at bounding box center [1356, 234] width 104 height 21
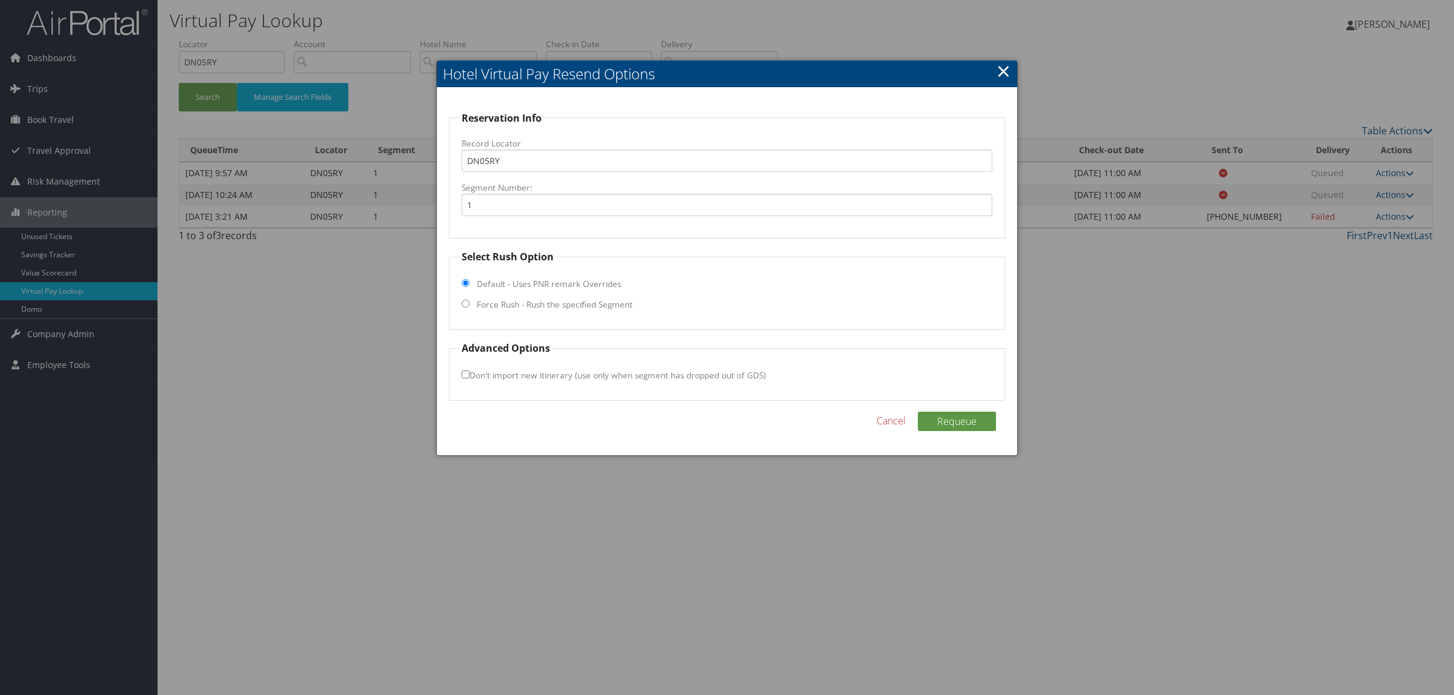
click at [597, 309] on label "Force Rush - Rush the specified Segment" at bounding box center [555, 305] width 156 height 12
click at [469, 308] on input "Force Rush - Rush the specified Segment" at bounding box center [466, 304] width 8 height 8
radio input "true"
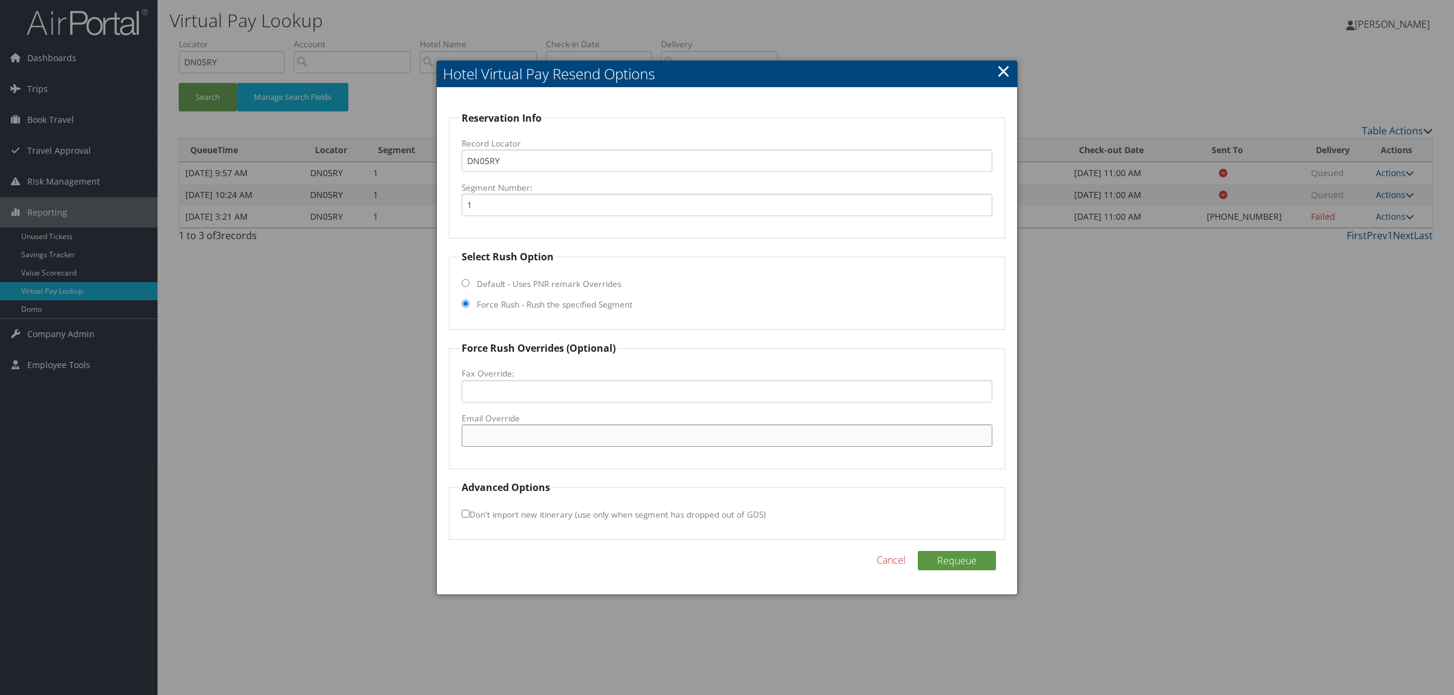
paste input ""frontdesk.hieoldsmar@gmail.com" <frontdesk.hieoldsmar@gmail.com>"
drag, startPoint x: 603, startPoint y: 435, endPoint x: 823, endPoint y: 425, distance: 220.1
click at [823, 425] on input ""frontdesk.hieoldsmar@gmail.com" <frontdesk.hieoldsmar@gmail.com>" at bounding box center [727, 436] width 531 height 22
drag, startPoint x: 470, startPoint y: 434, endPoint x: 445, endPoint y: 428, distance: 25.4
click at [445, 428] on div "Reservation Info Record Locator DN05RY Segment Number: 1 Select Rush Option Def…" at bounding box center [727, 342] width 580 height 508
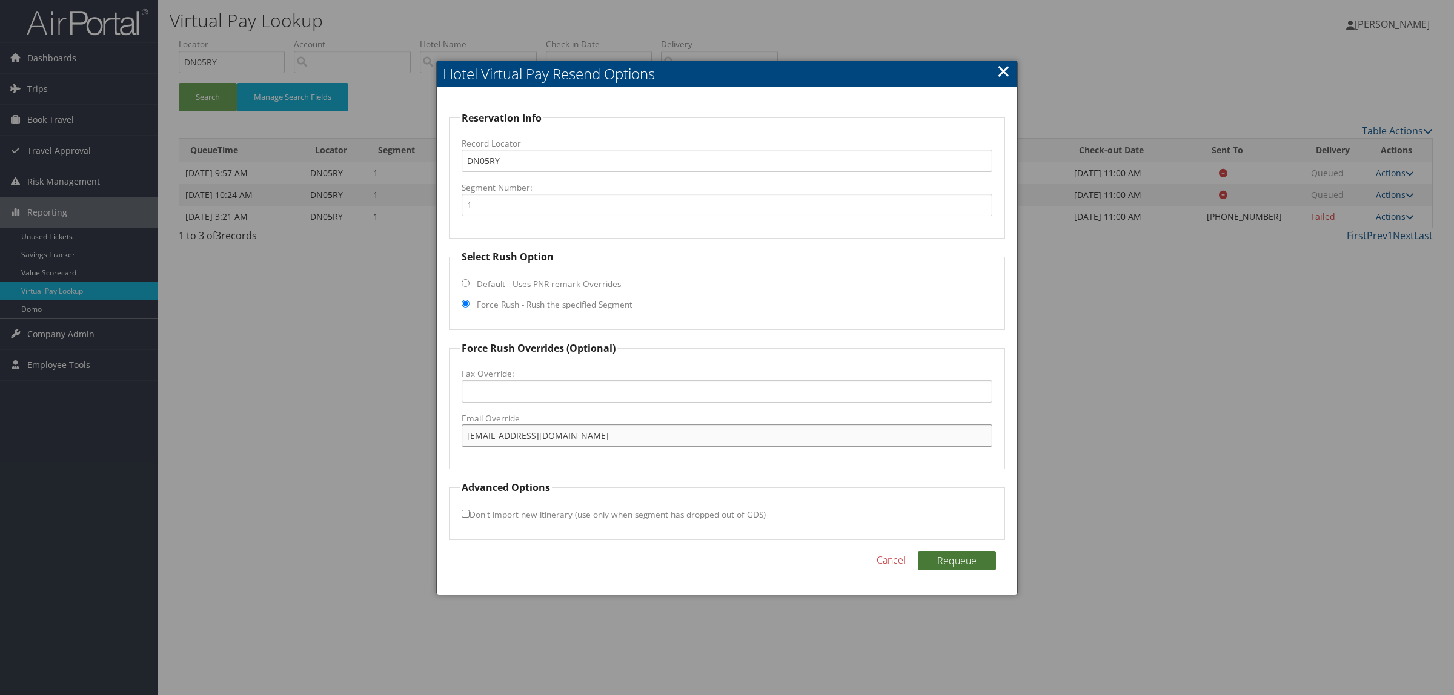
type input "frontdesk.hieoldsmar@gmail.com"
click at [979, 559] on button "Requeue" at bounding box center [957, 560] width 78 height 19
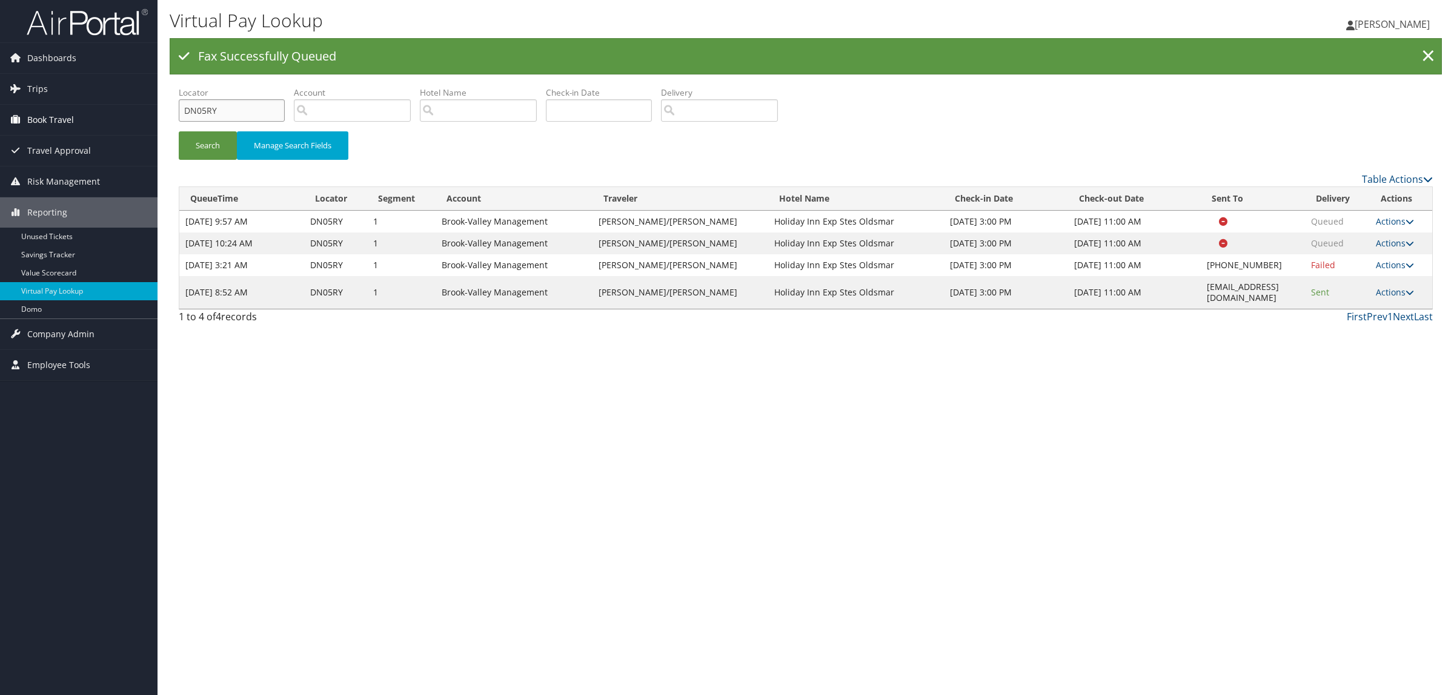
drag, startPoint x: 234, startPoint y: 112, endPoint x: 31, endPoint y: 110, distance: 202.9
click at [31, 110] on div "Dashboards AirPortal 360™ (Manager) AirPortal 360™ (Agent) My Travel Dashboard …" at bounding box center [727, 347] width 1454 height 695
paste input "M9X80"
click at [222, 141] on button "Search" at bounding box center [208, 145] width 58 height 28
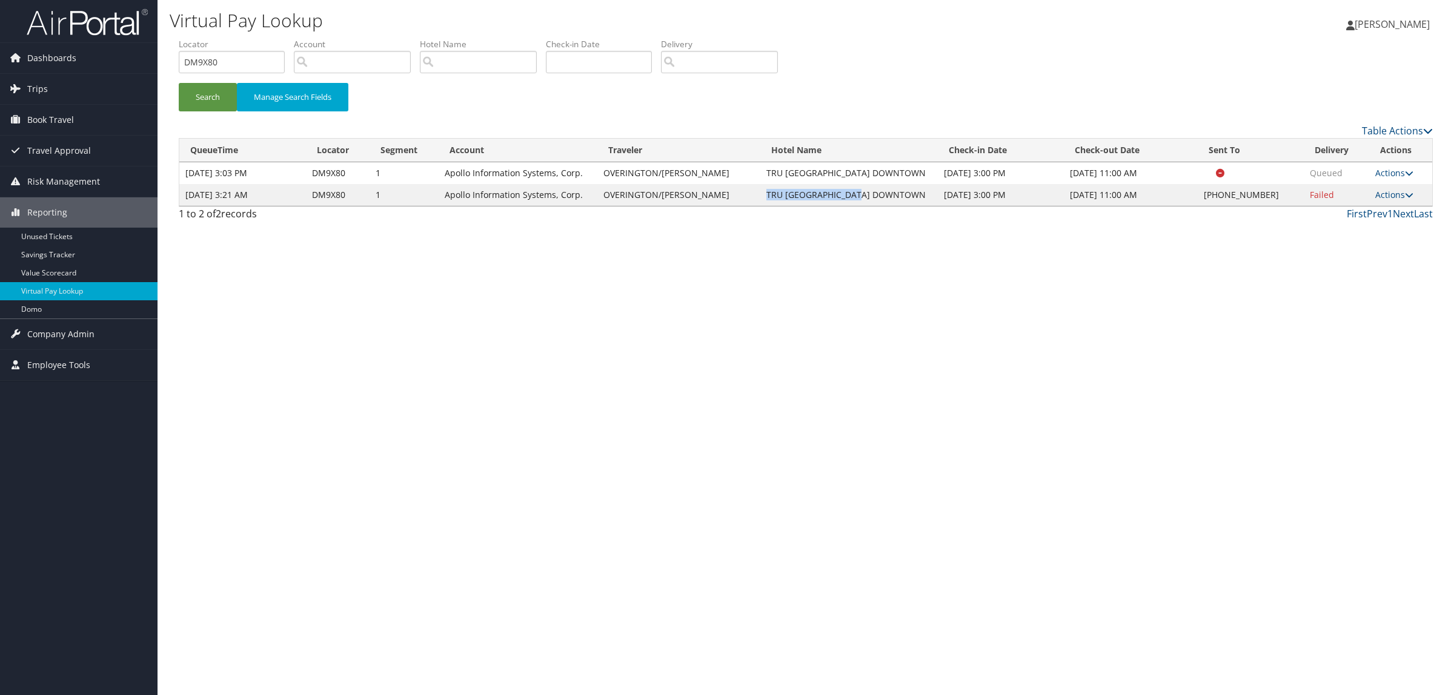
drag, startPoint x: 746, startPoint y: 190, endPoint x: 858, endPoint y: 187, distance: 112.1
click at [858, 187] on td "TRU DENVER DOWNTOWN" at bounding box center [849, 195] width 178 height 22
copy td "TRU DENVER DOWNTOWN"
paste input "JSCN5"
drag, startPoint x: 185, startPoint y: 67, endPoint x: 99, endPoint y: 67, distance: 86.6
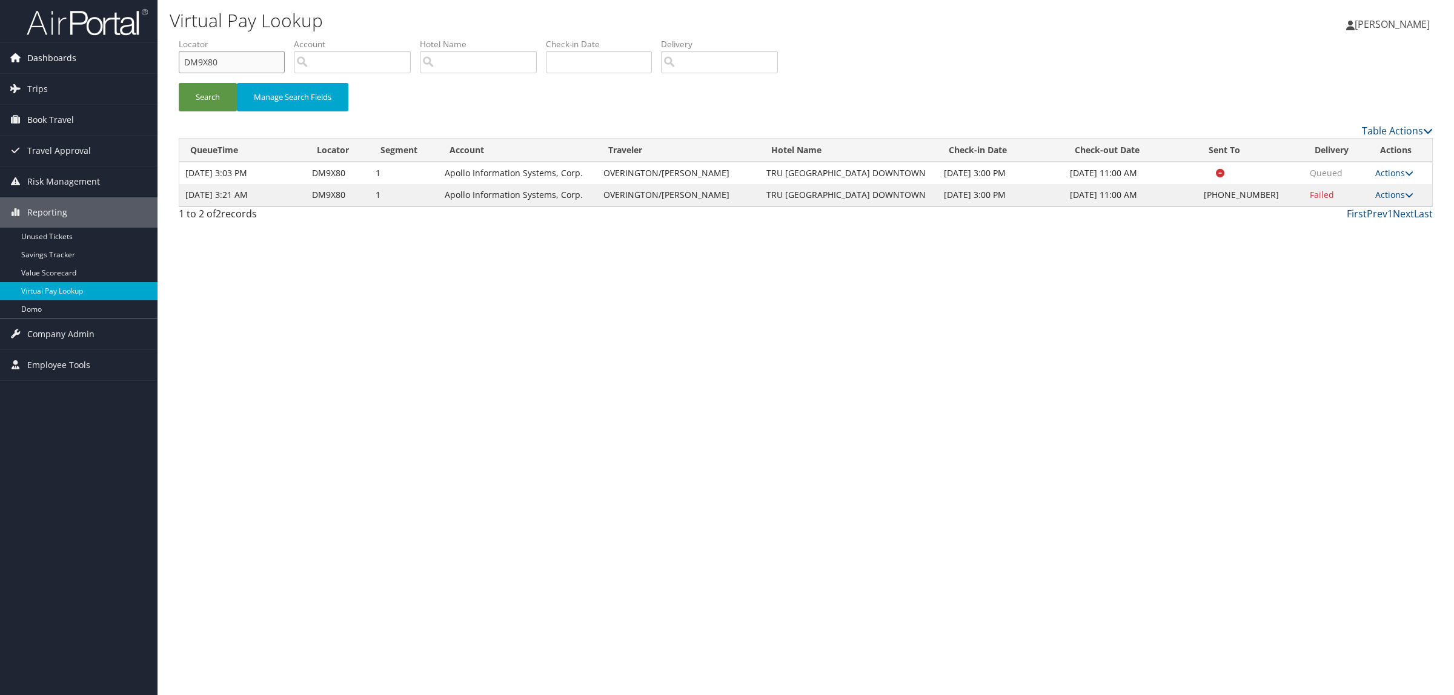
click at [99, 67] on div "Dashboards AirPortal 360™ (Manager) AirPortal 360™ (Agent) My Travel Dashboard …" at bounding box center [727, 347] width 1454 height 695
type input "DJSCN5"
click at [226, 86] on button "Search" at bounding box center [208, 97] width 58 height 28
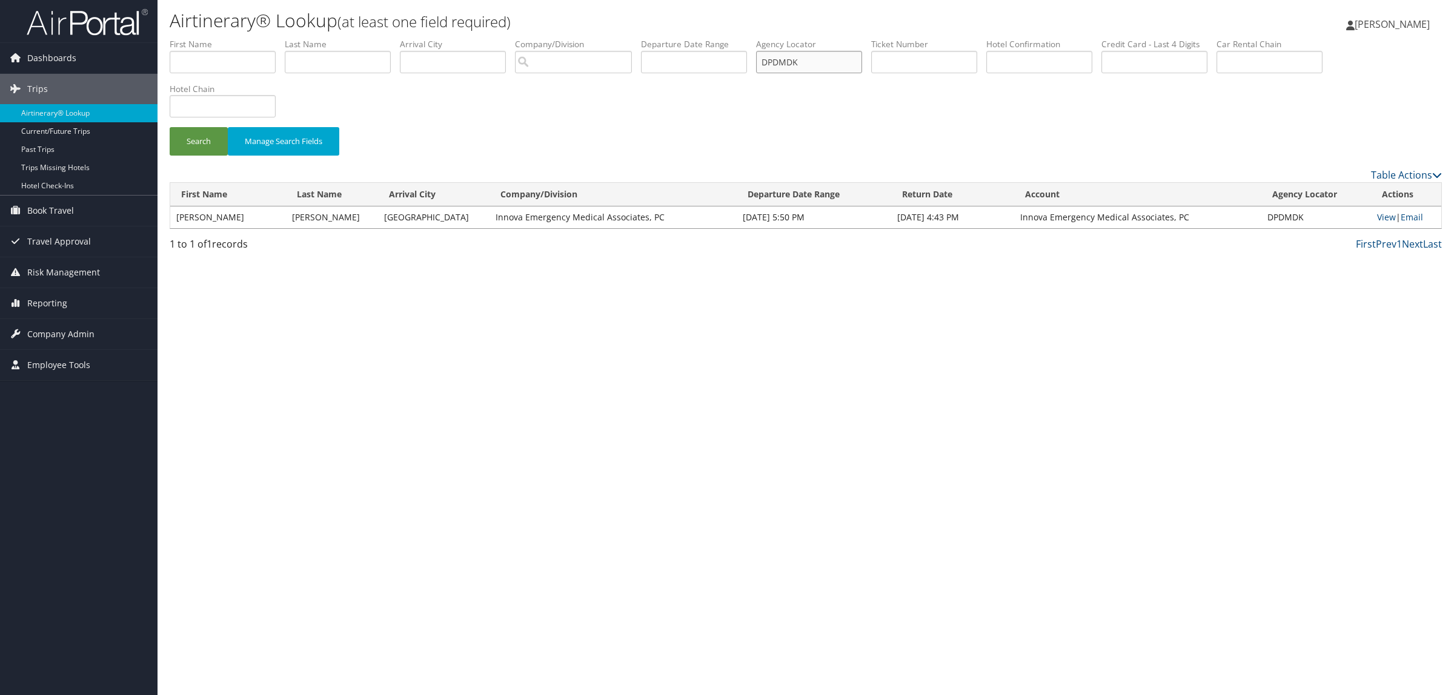
drag, startPoint x: 849, startPoint y: 65, endPoint x: 428, endPoint y: 170, distance: 434.3
click at [611, 38] on ul "First Name Last Name Departure City Arrival City Company/Division Airport/City …" at bounding box center [806, 38] width 1272 height 0
paste input "COTTJT"
type input "COTTJT"
click at [197, 147] on button "Search" at bounding box center [199, 141] width 58 height 28
